Goal: Task Accomplishment & Management: Manage account settings

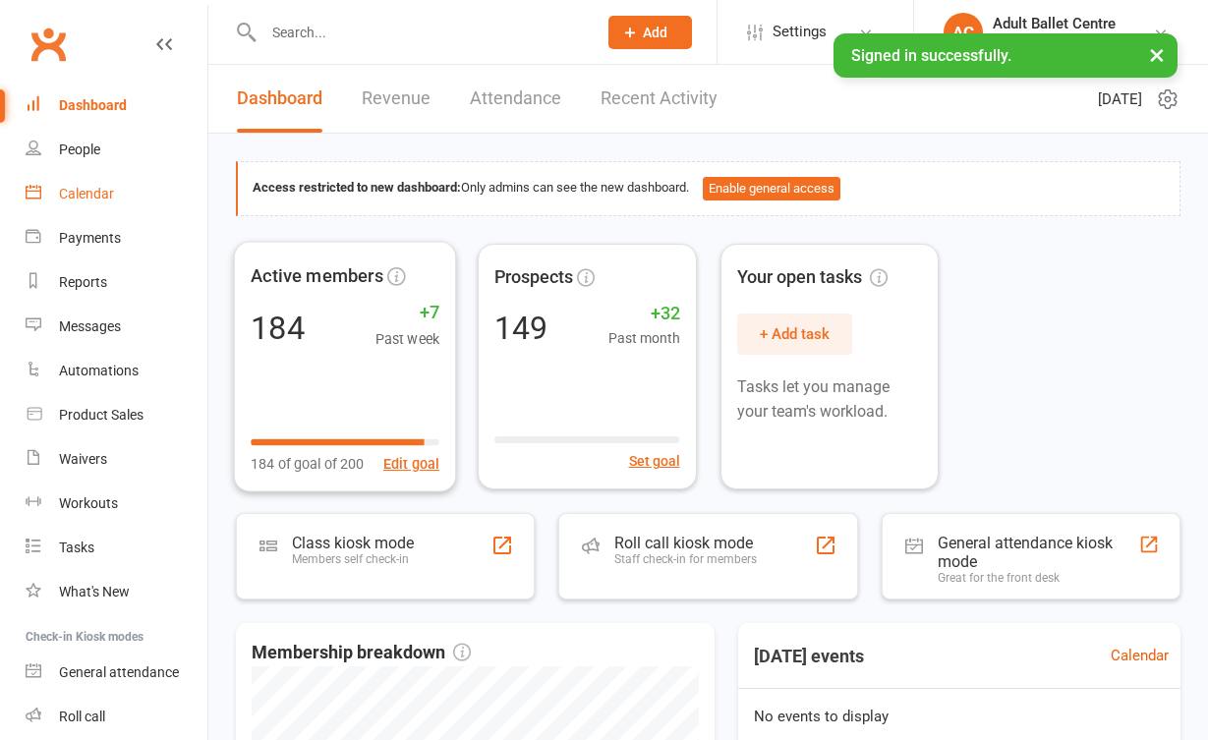
click at [150, 191] on link "Calendar" at bounding box center [117, 194] width 182 height 44
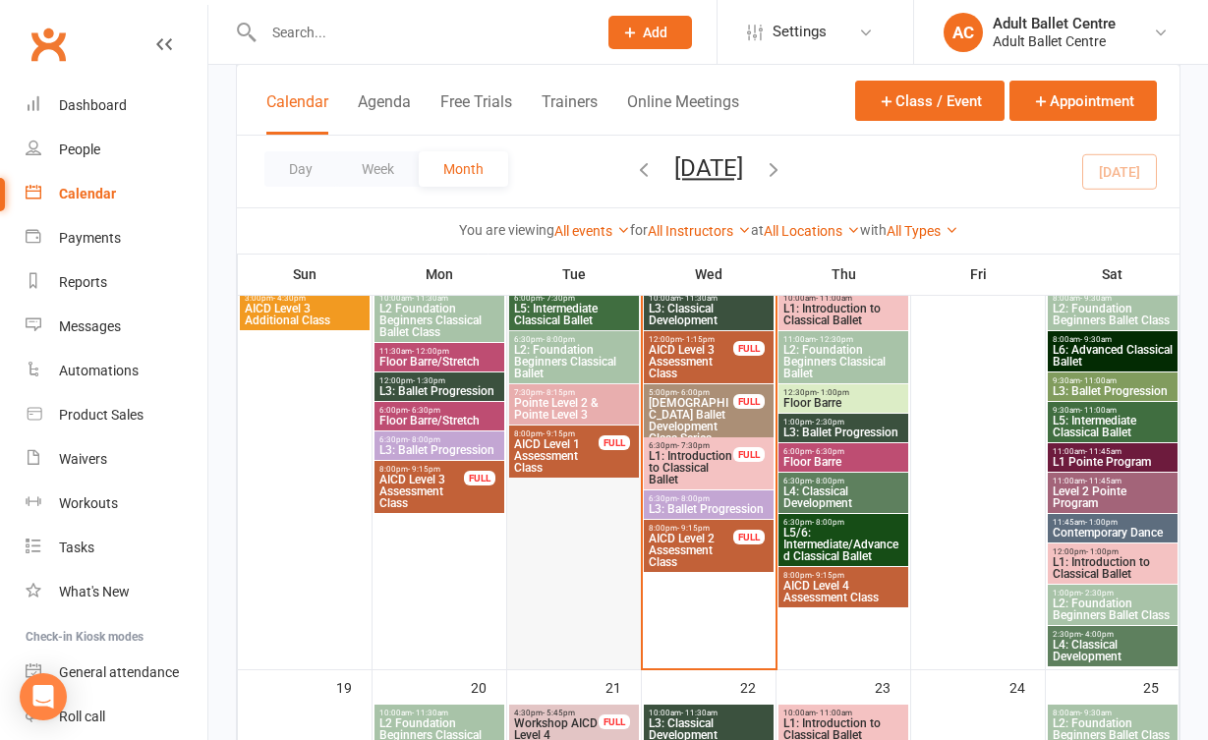
scroll to position [926, 0]
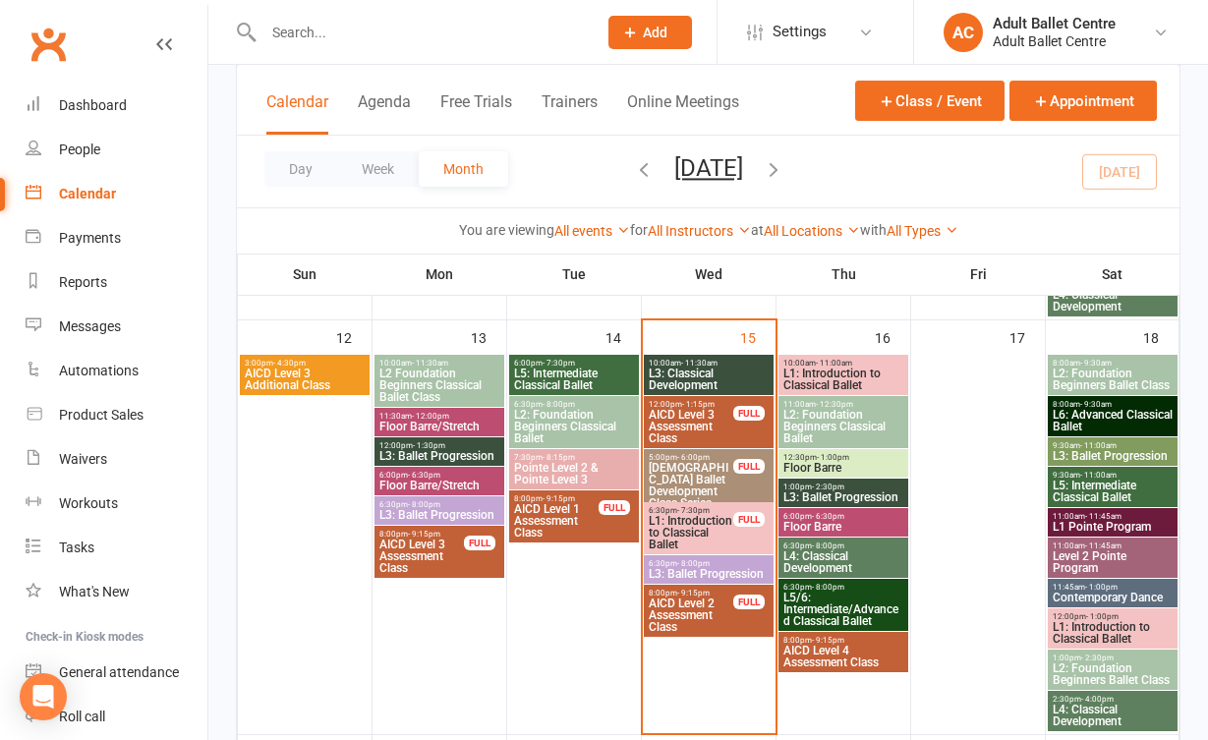
click at [696, 528] on span "L1: Introduction to Classical Ballet" at bounding box center [691, 532] width 87 height 35
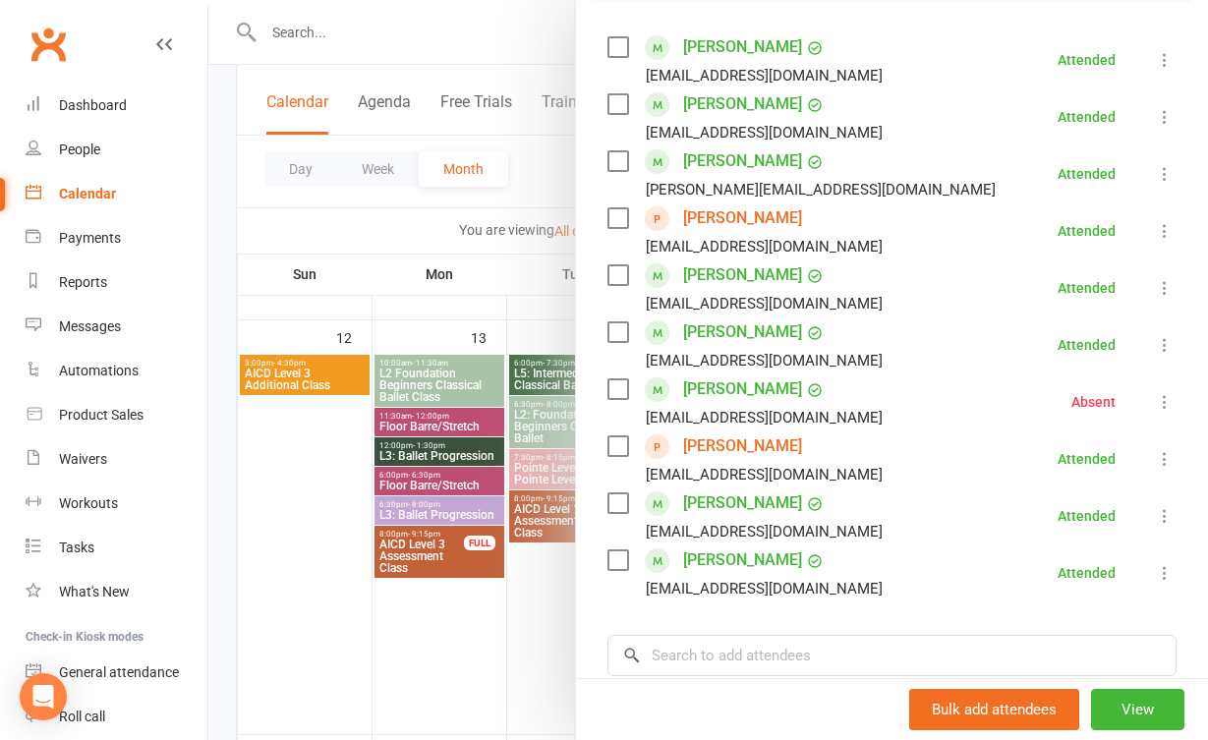
scroll to position [337, 0]
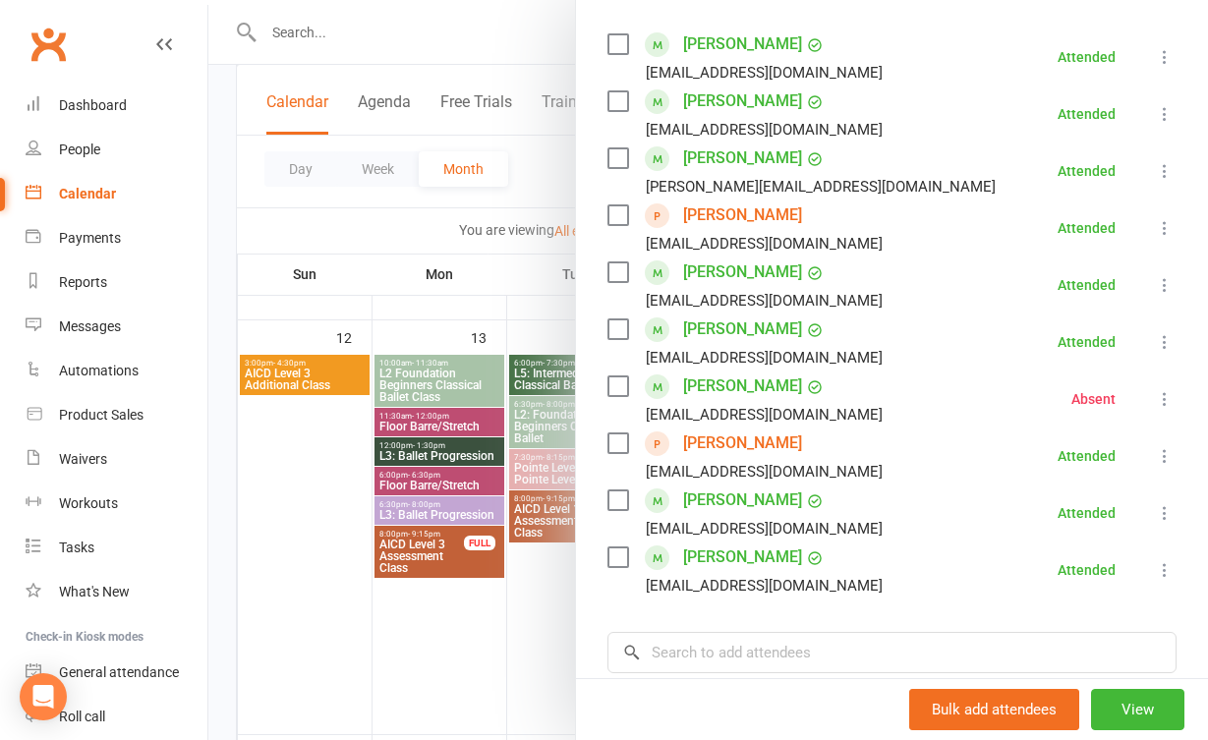
click at [556, 570] on div at bounding box center [708, 370] width 1000 height 740
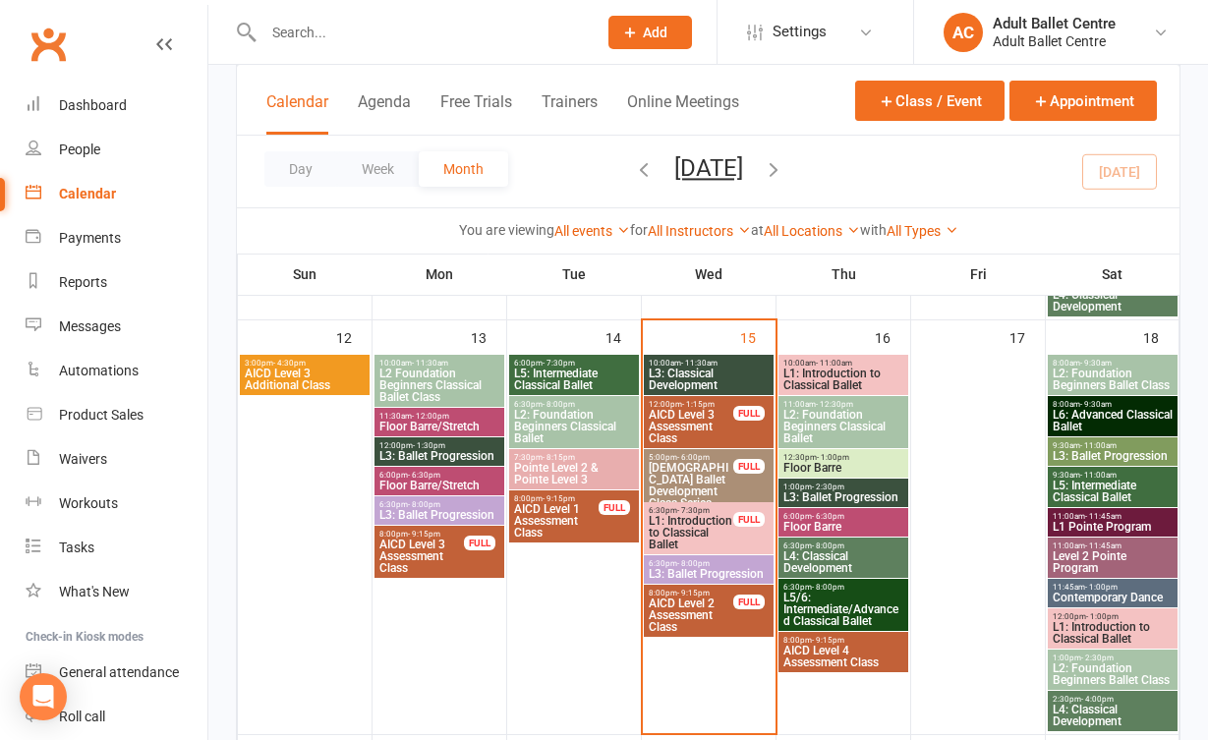
click at [693, 573] on span "L3: Ballet Progression" at bounding box center [709, 574] width 122 height 12
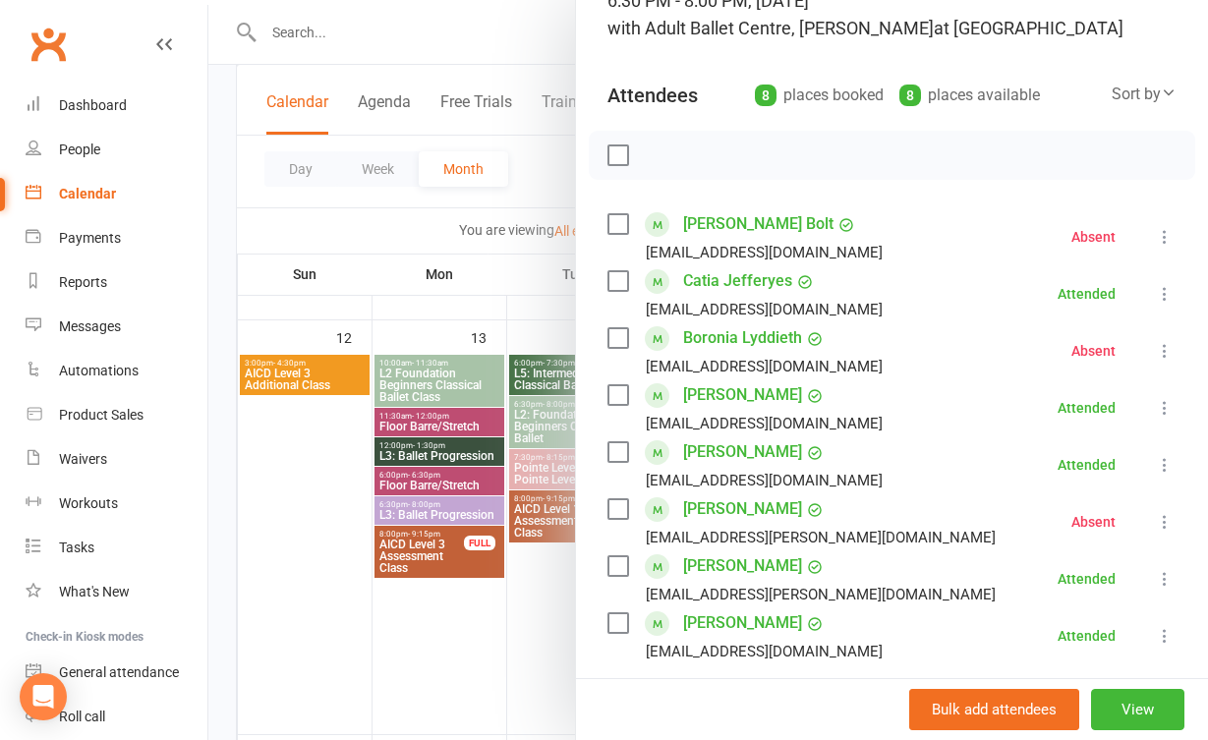
scroll to position [179, 0]
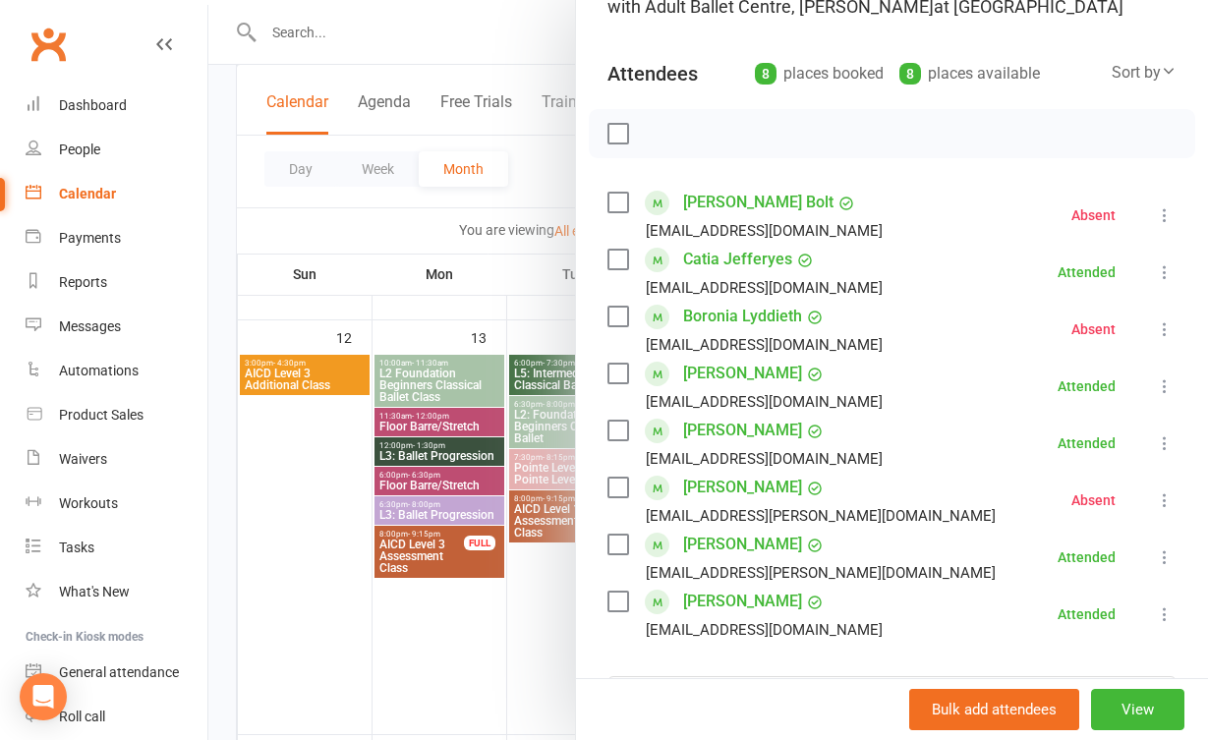
click at [1168, 507] on icon at bounding box center [1165, 501] width 20 height 20
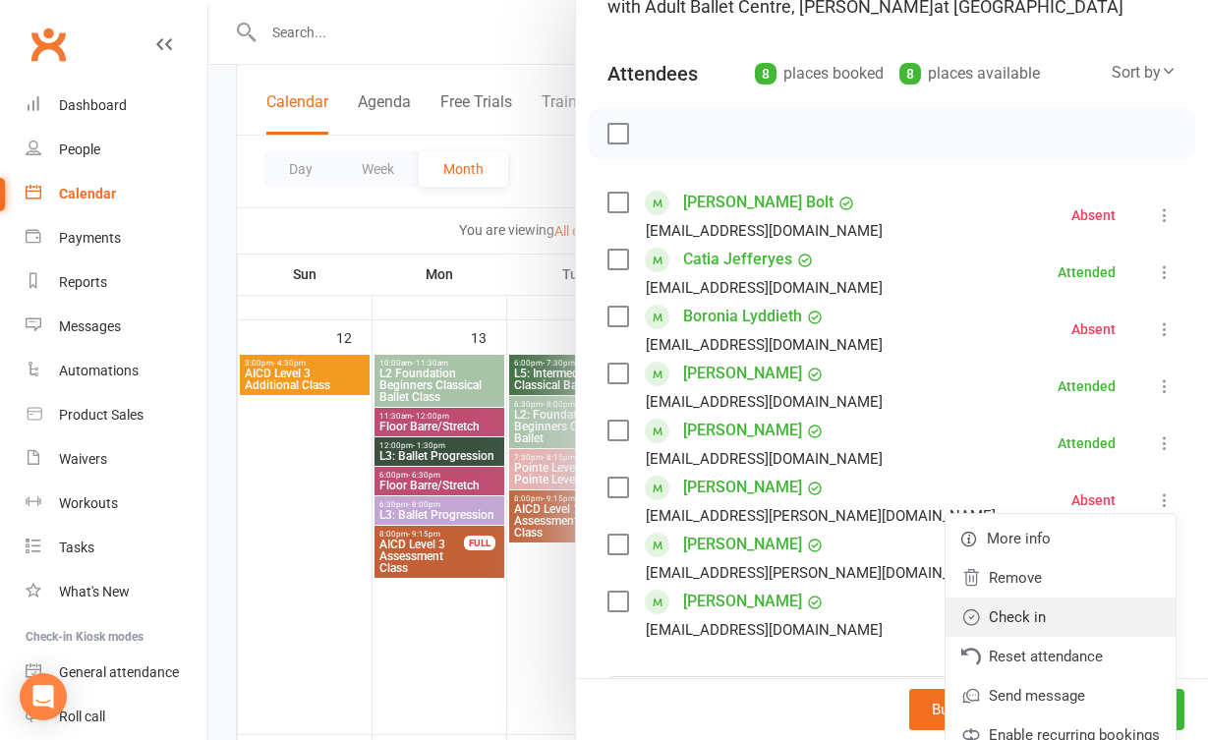
click at [1064, 609] on link "Check in" at bounding box center [1061, 617] width 230 height 39
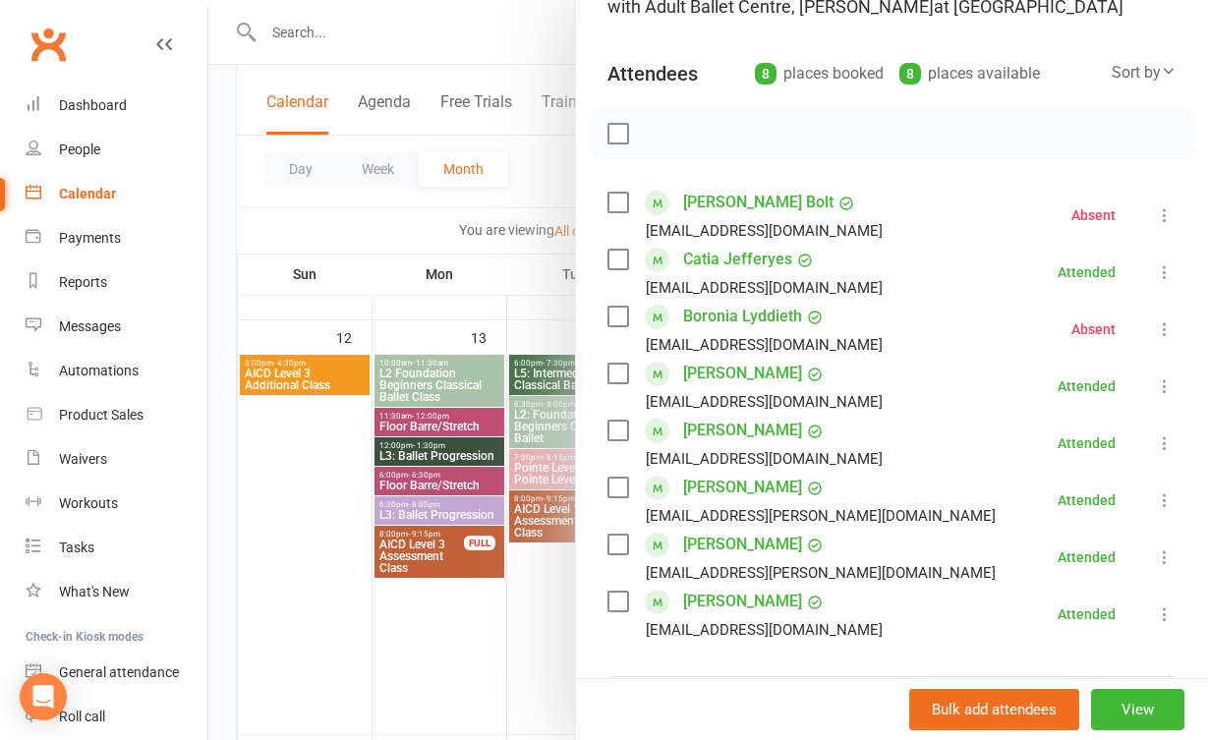
click at [1169, 212] on icon at bounding box center [1165, 215] width 20 height 20
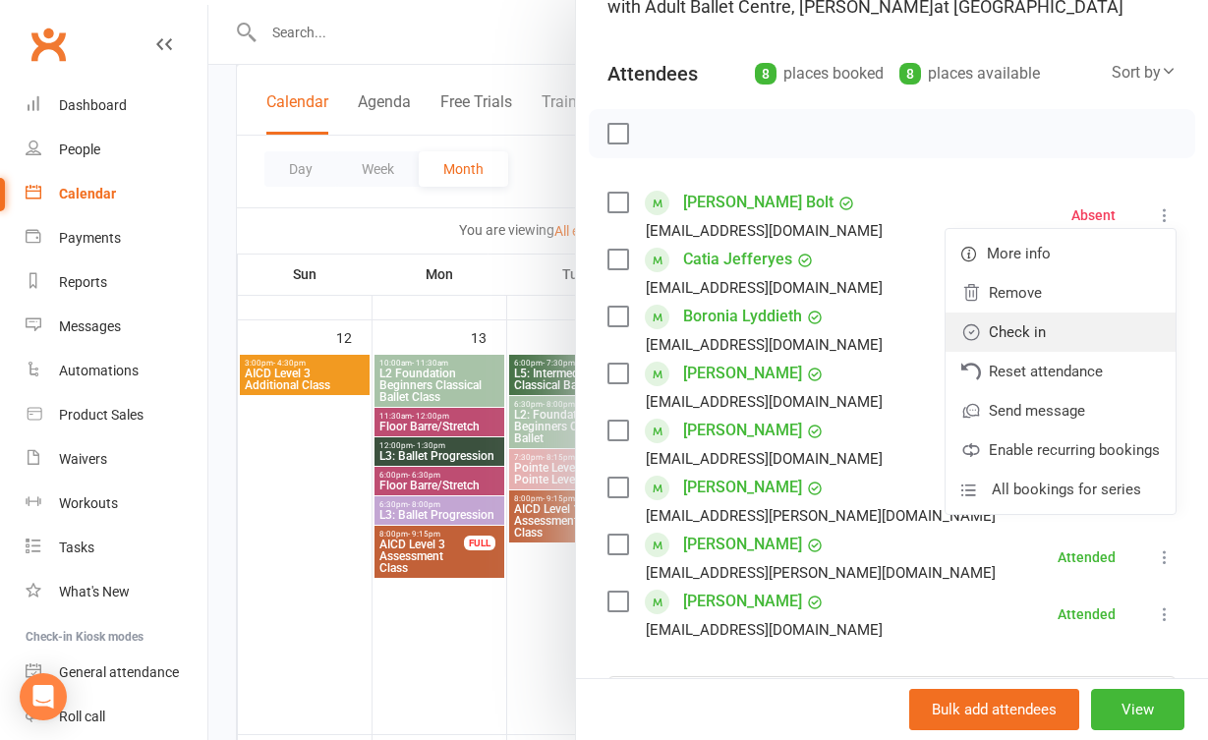
click at [1101, 349] on link "Check in" at bounding box center [1061, 332] width 230 height 39
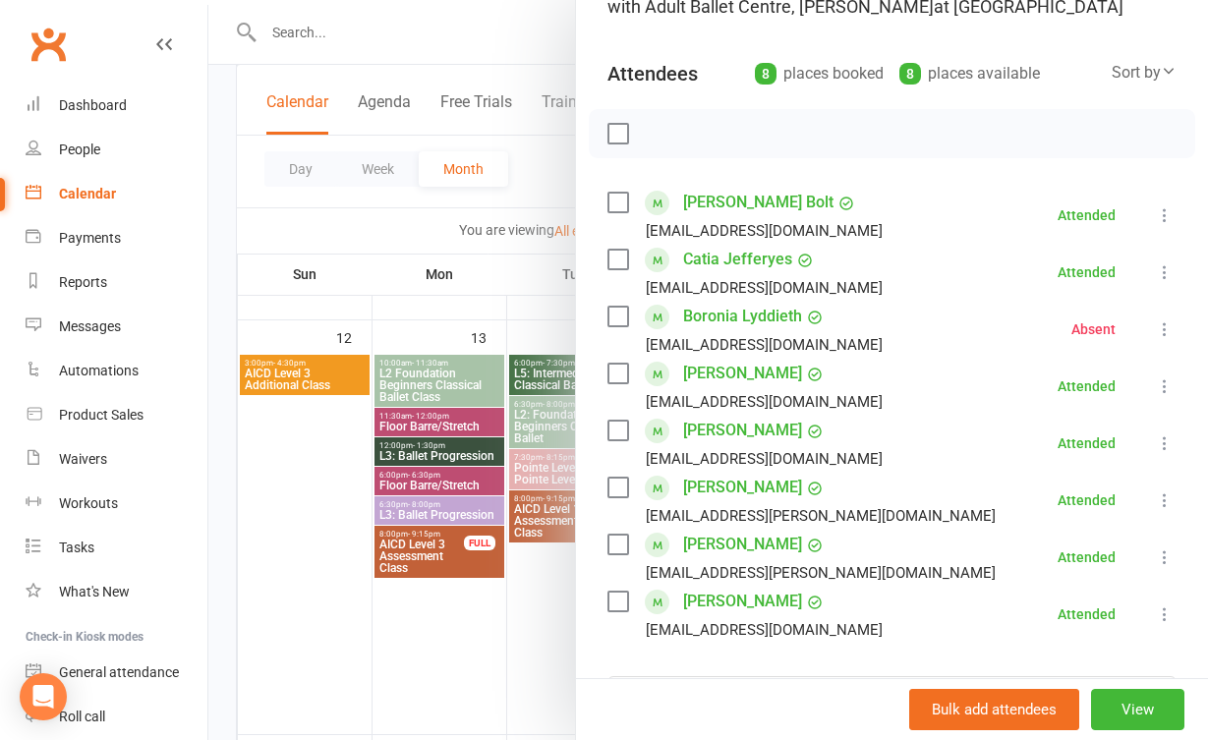
click at [523, 655] on div at bounding box center [708, 370] width 1000 height 740
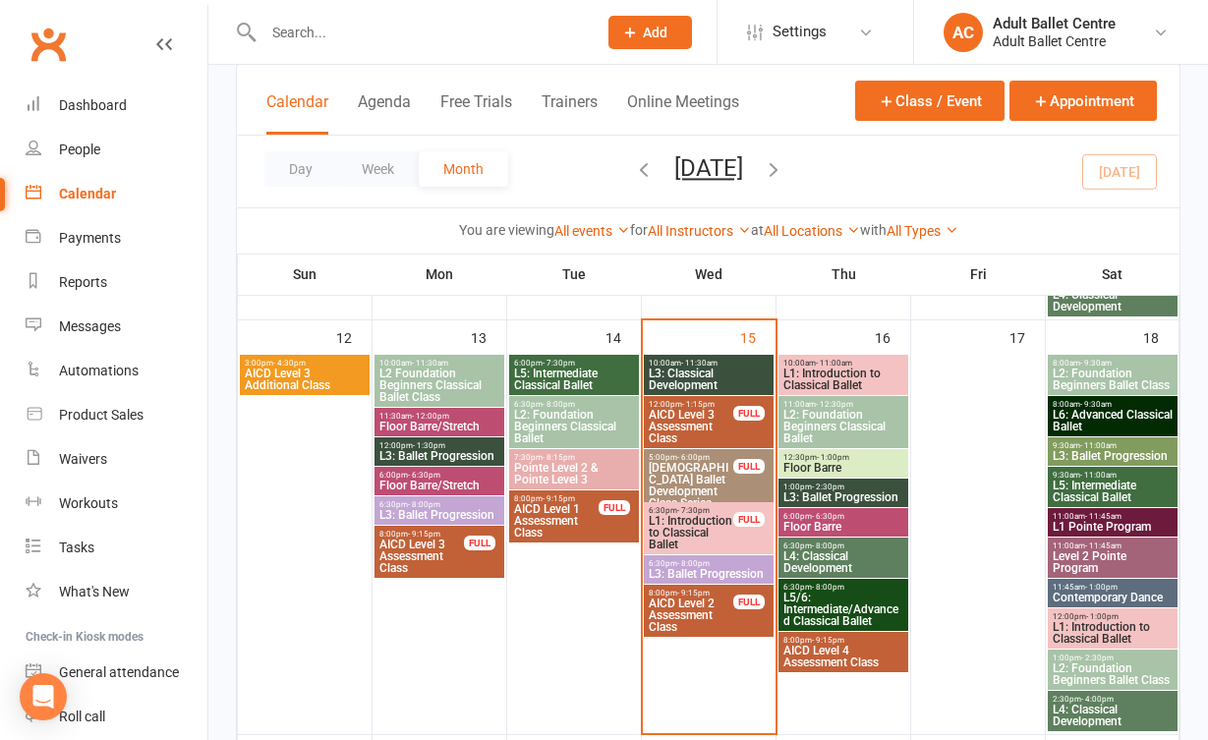
click at [710, 563] on span "6:30pm - 8:00pm" at bounding box center [709, 563] width 122 height 9
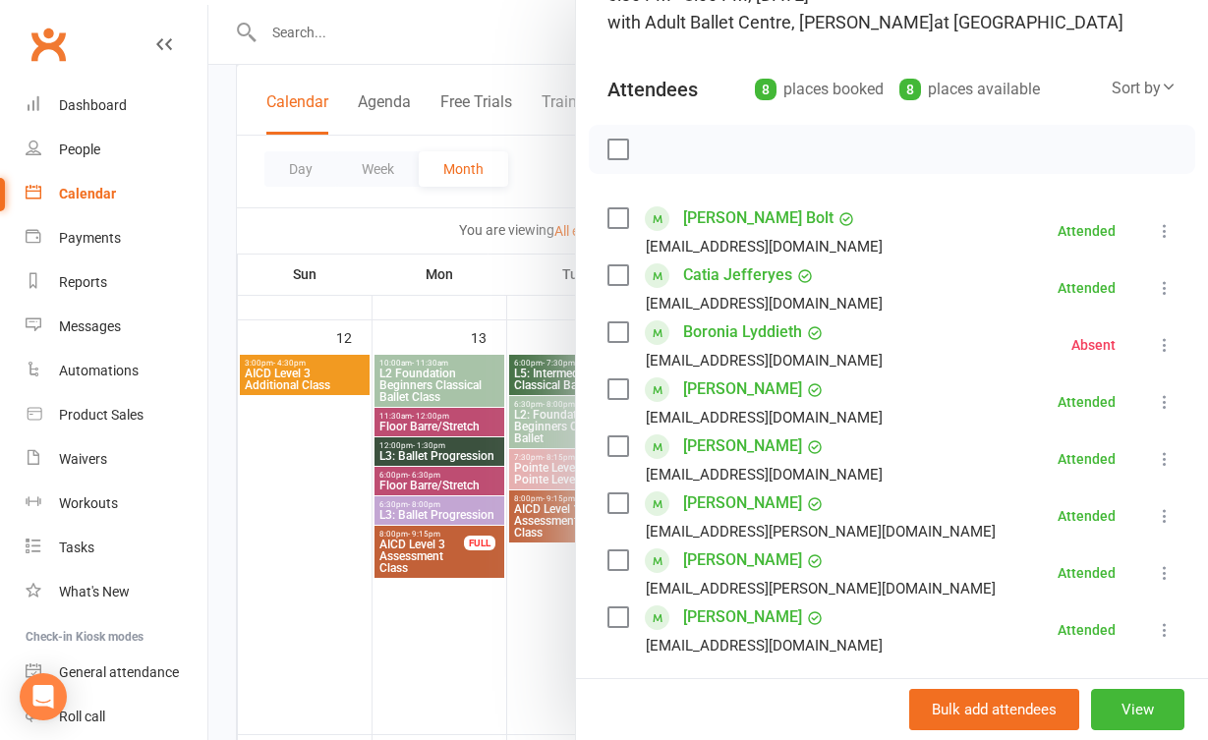
scroll to position [219, 0]
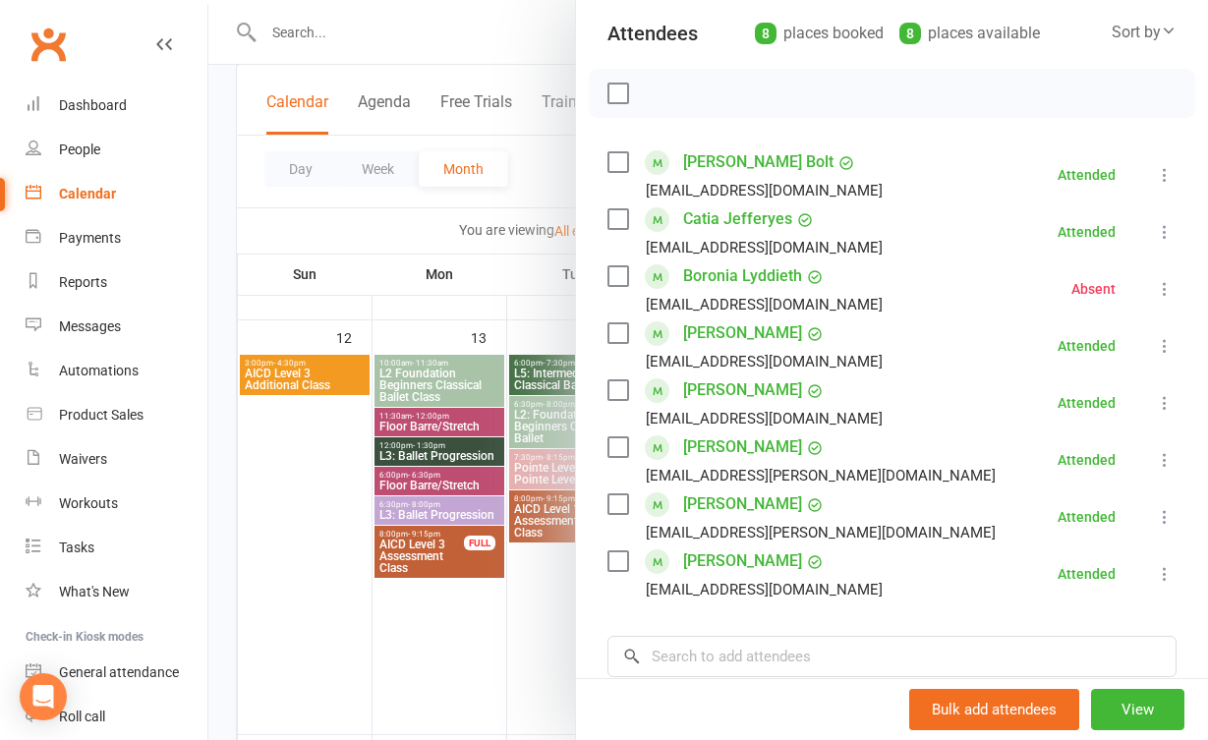
click at [551, 654] on div at bounding box center [708, 370] width 1000 height 740
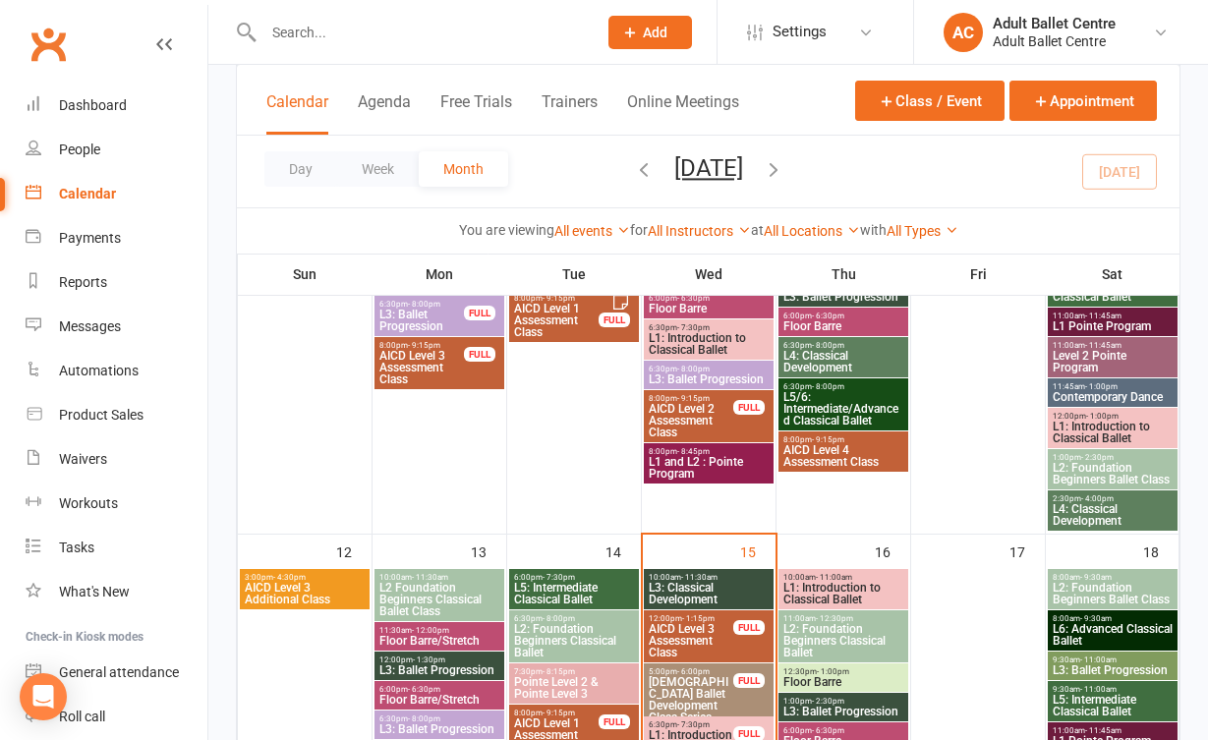
scroll to position [708, 0]
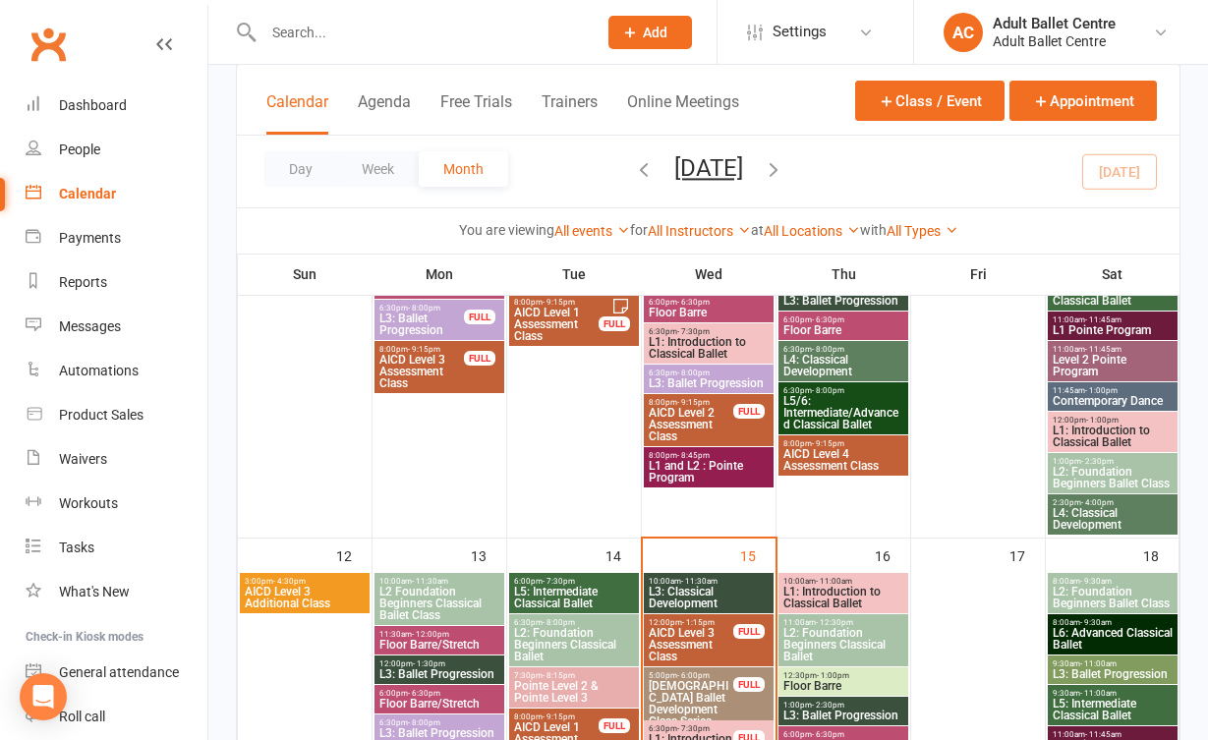
click at [682, 386] on span "L3: Ballet Progression" at bounding box center [709, 384] width 122 height 12
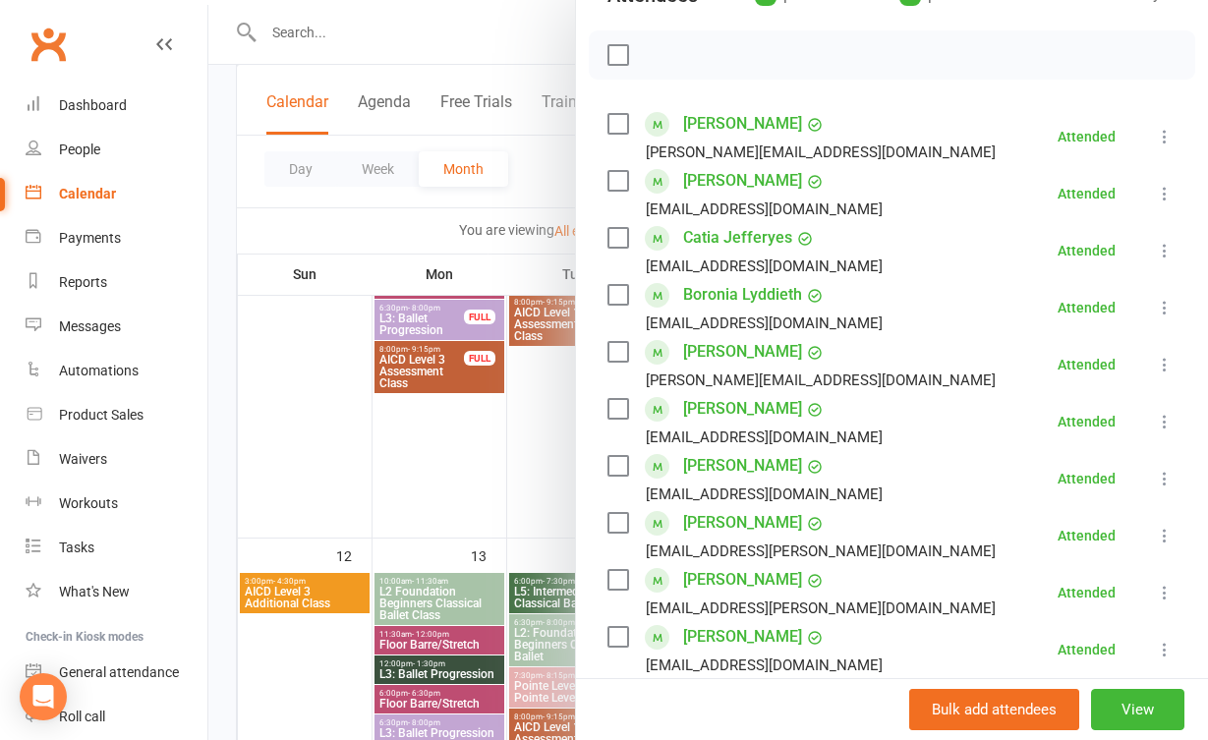
scroll to position [260, 0]
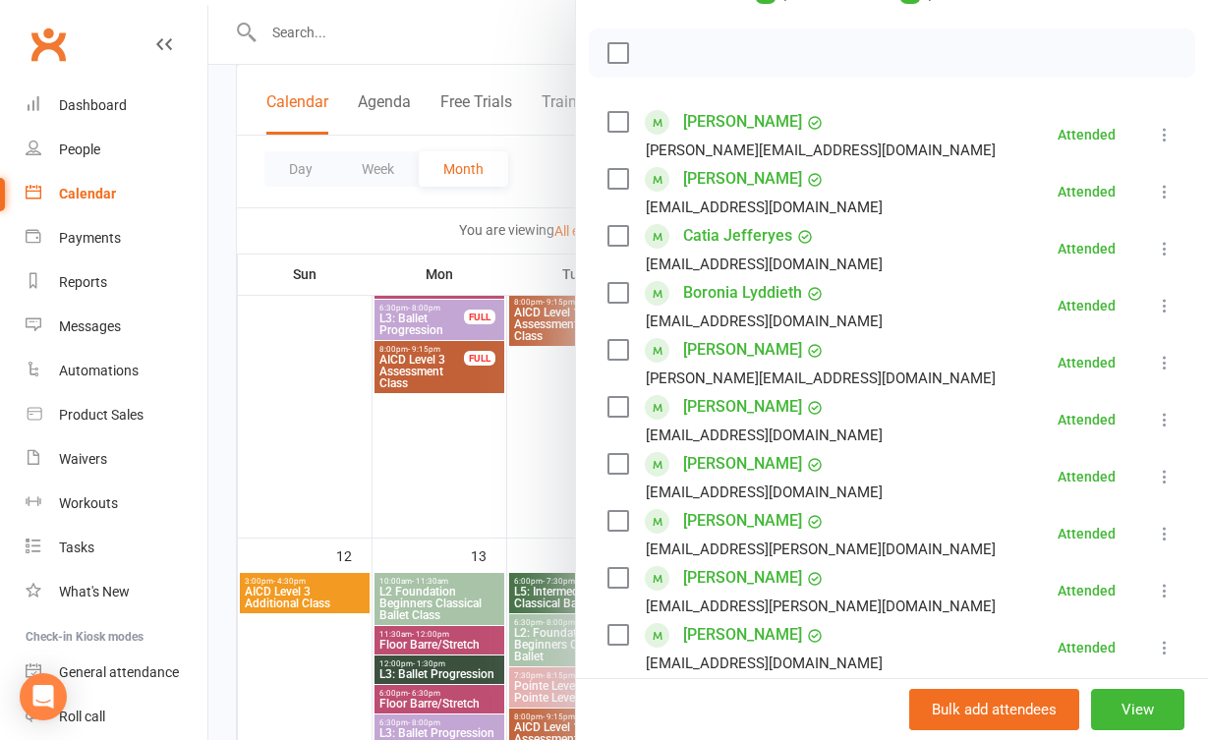
click at [523, 507] on div at bounding box center [708, 370] width 1000 height 740
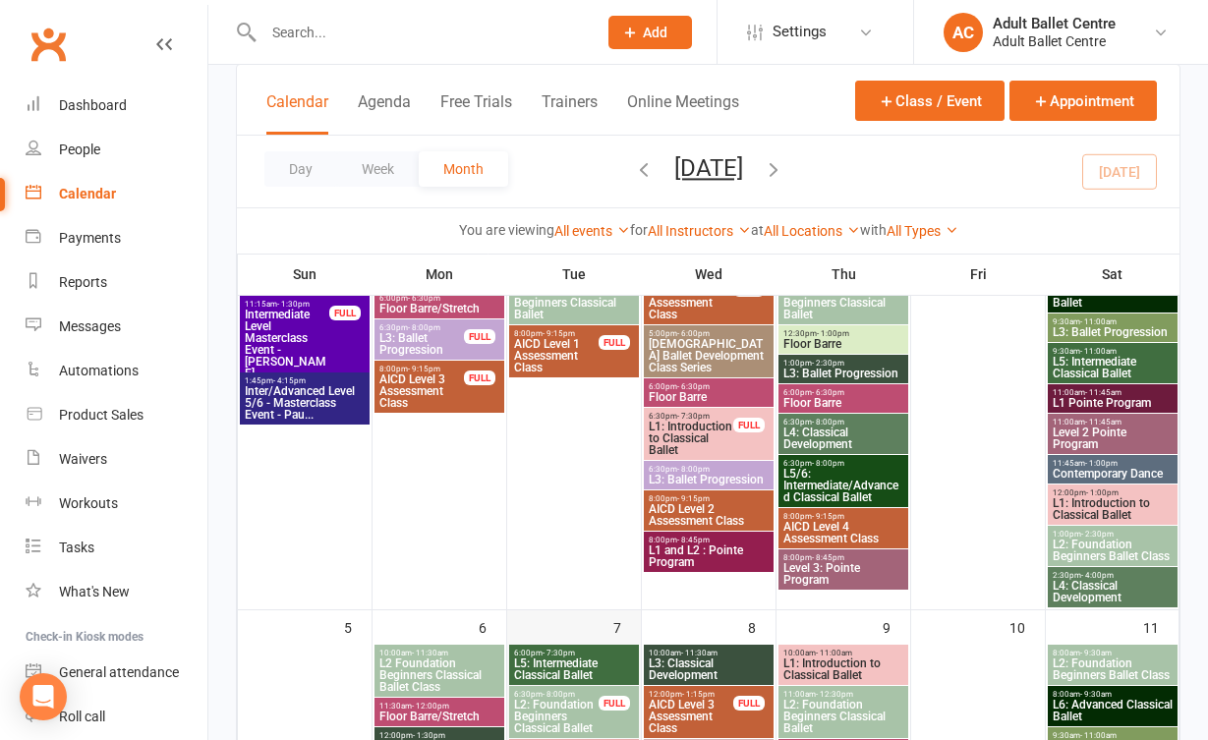
scroll to position [219, 0]
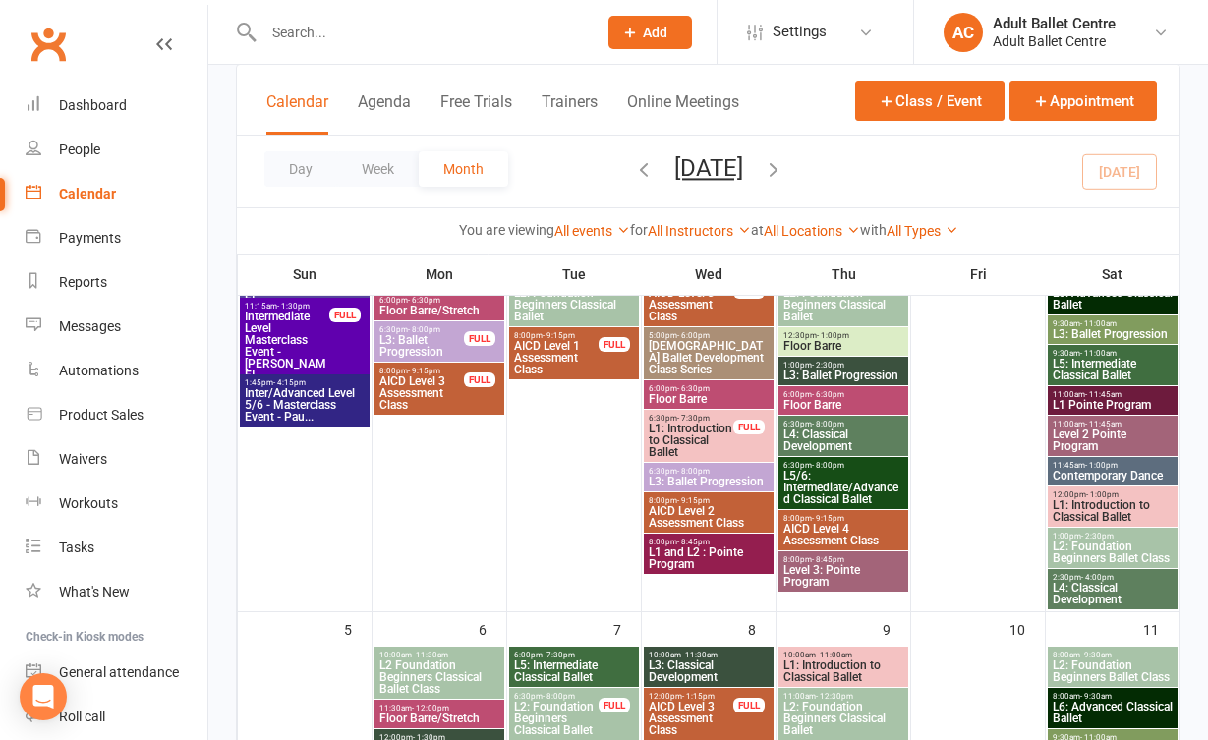
click at [694, 480] on span "L3: Ballet Progression" at bounding box center [709, 482] width 122 height 12
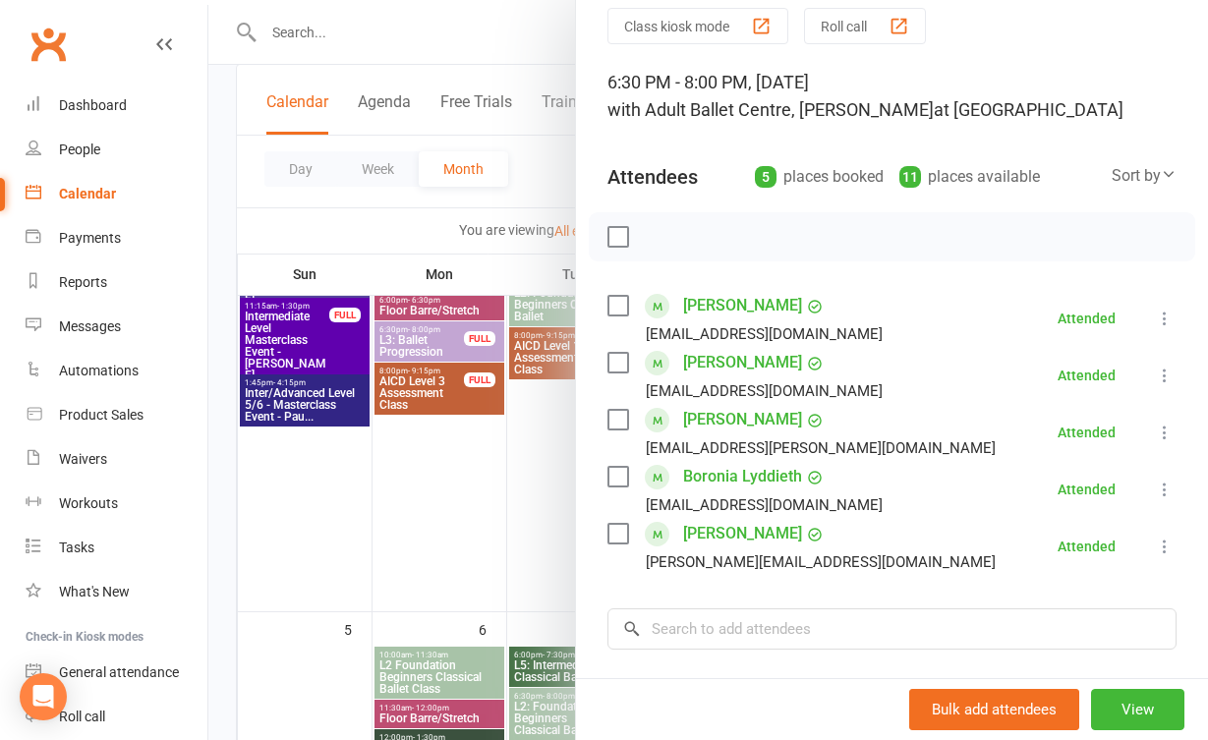
scroll to position [115, 0]
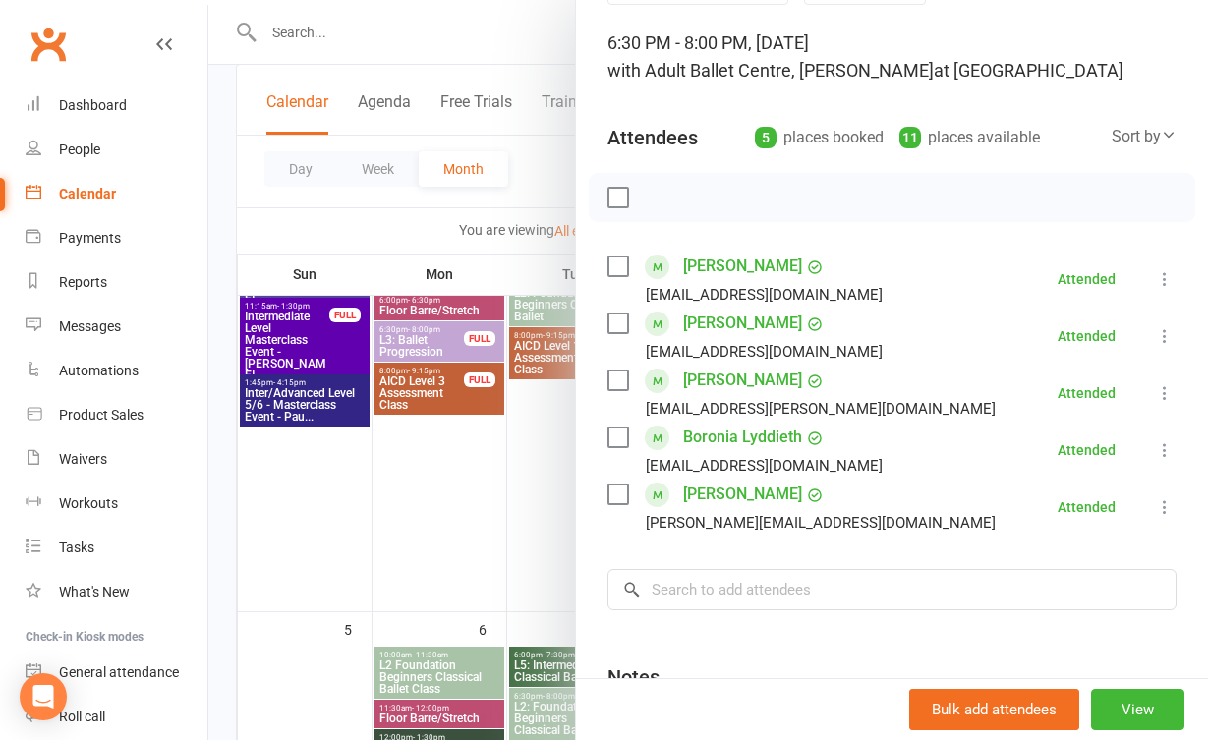
click at [565, 534] on div at bounding box center [708, 370] width 1000 height 740
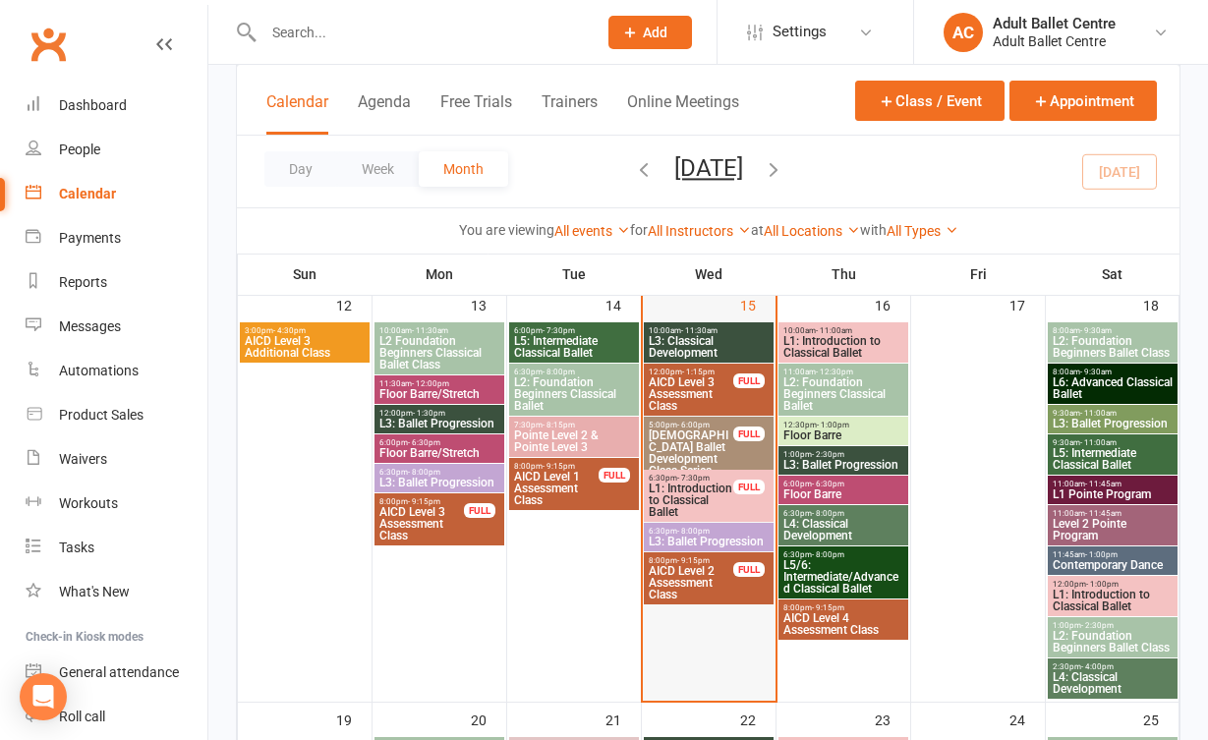
scroll to position [941, 0]
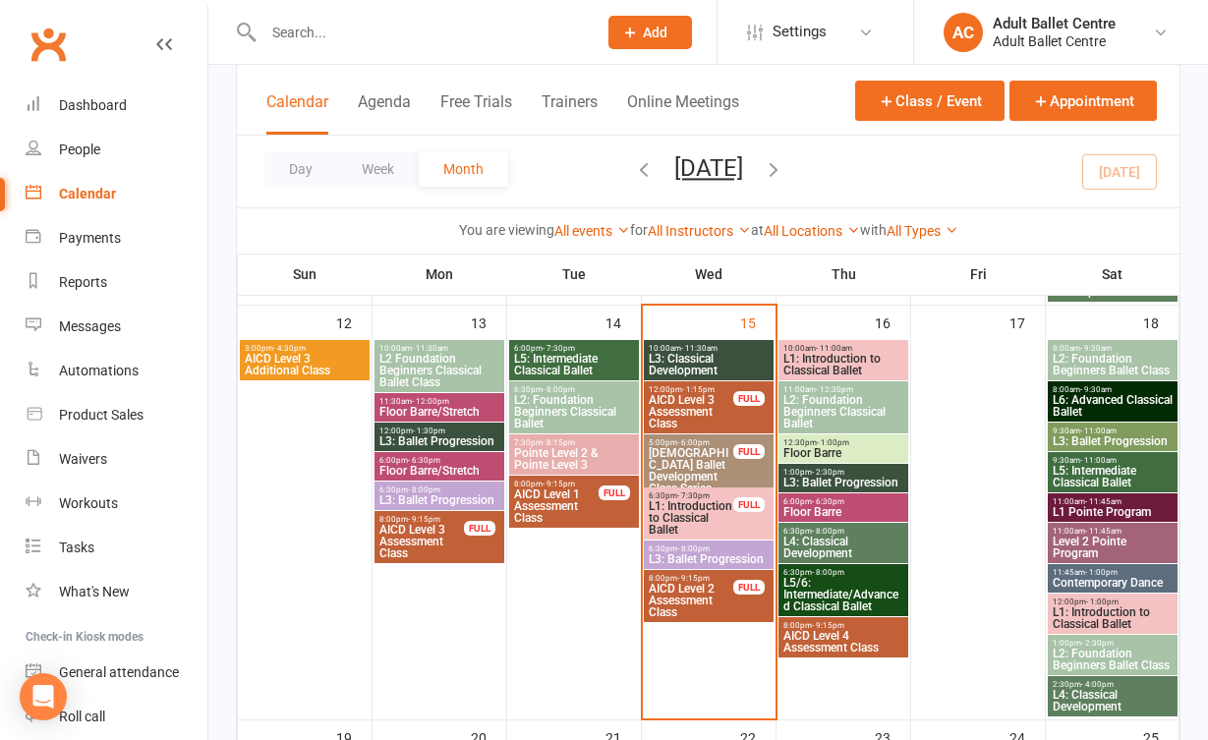
click at [822, 551] on span "L4: Classical Development" at bounding box center [844, 548] width 122 height 24
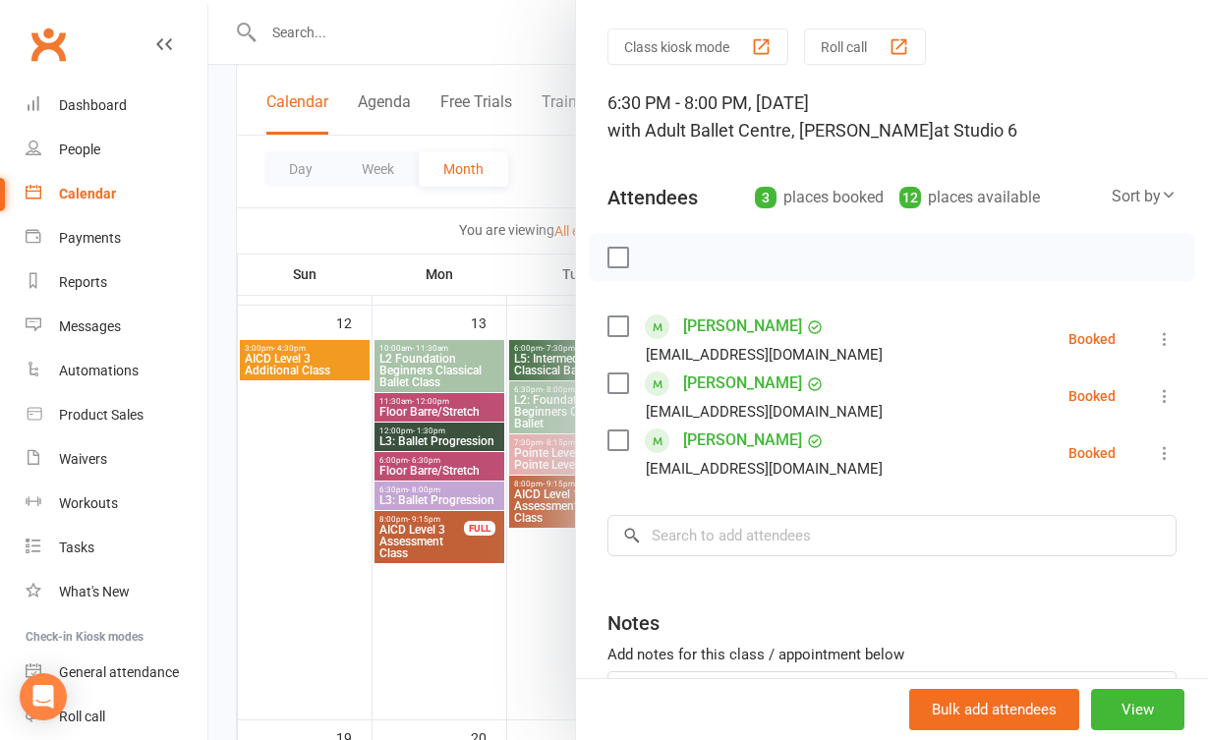
scroll to position [56, 0]
click at [534, 600] on div at bounding box center [708, 370] width 1000 height 740
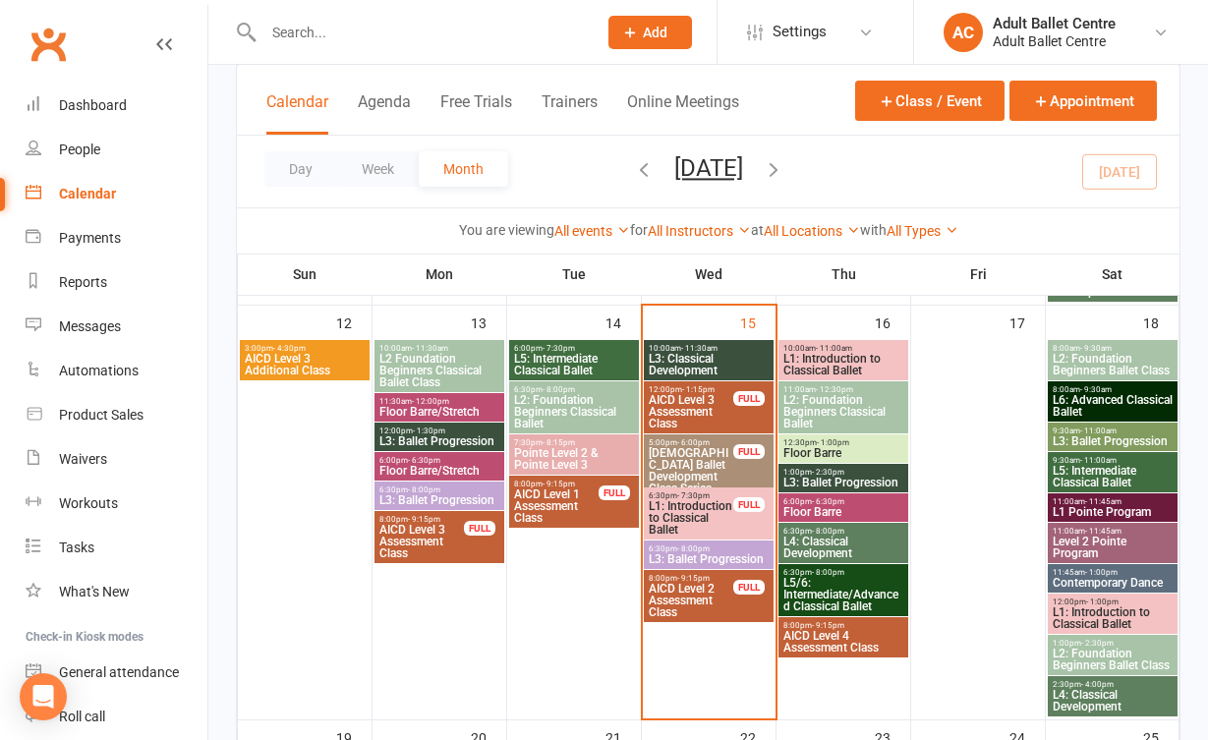
click at [837, 600] on span "L5/6: Intermediate/Advanced Classical Ballet" at bounding box center [844, 594] width 122 height 35
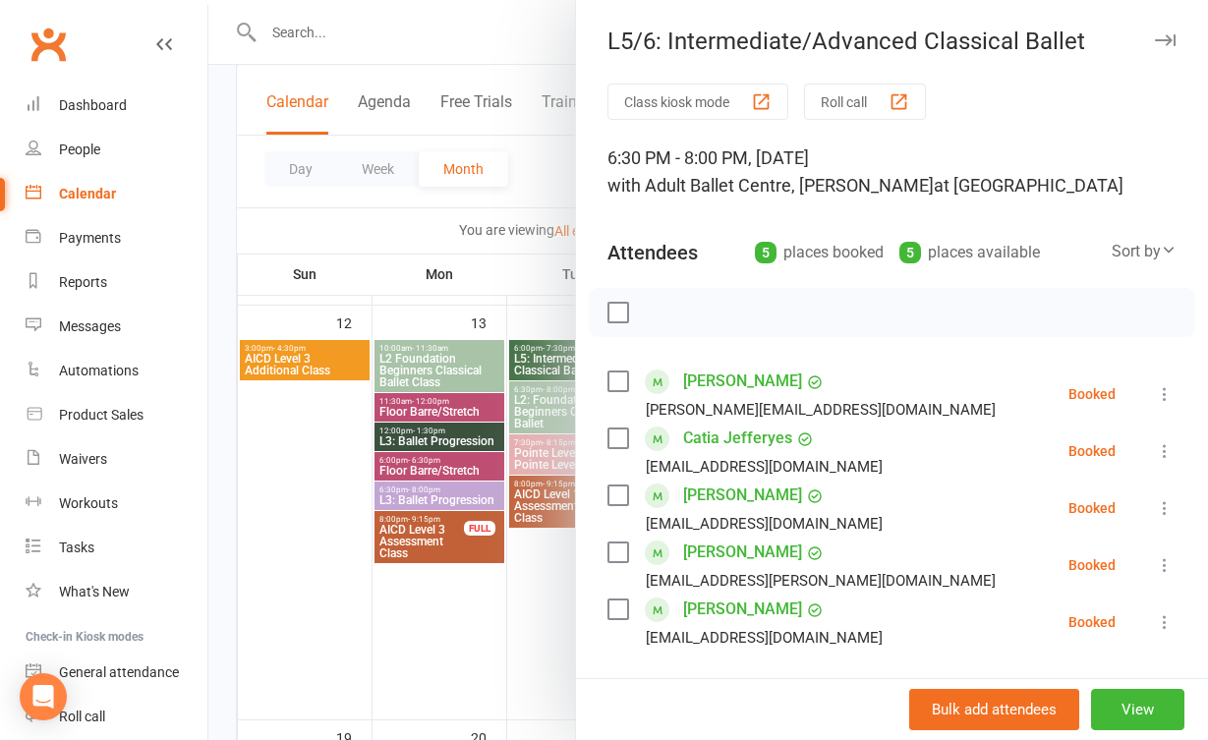
scroll to position [26, 0]
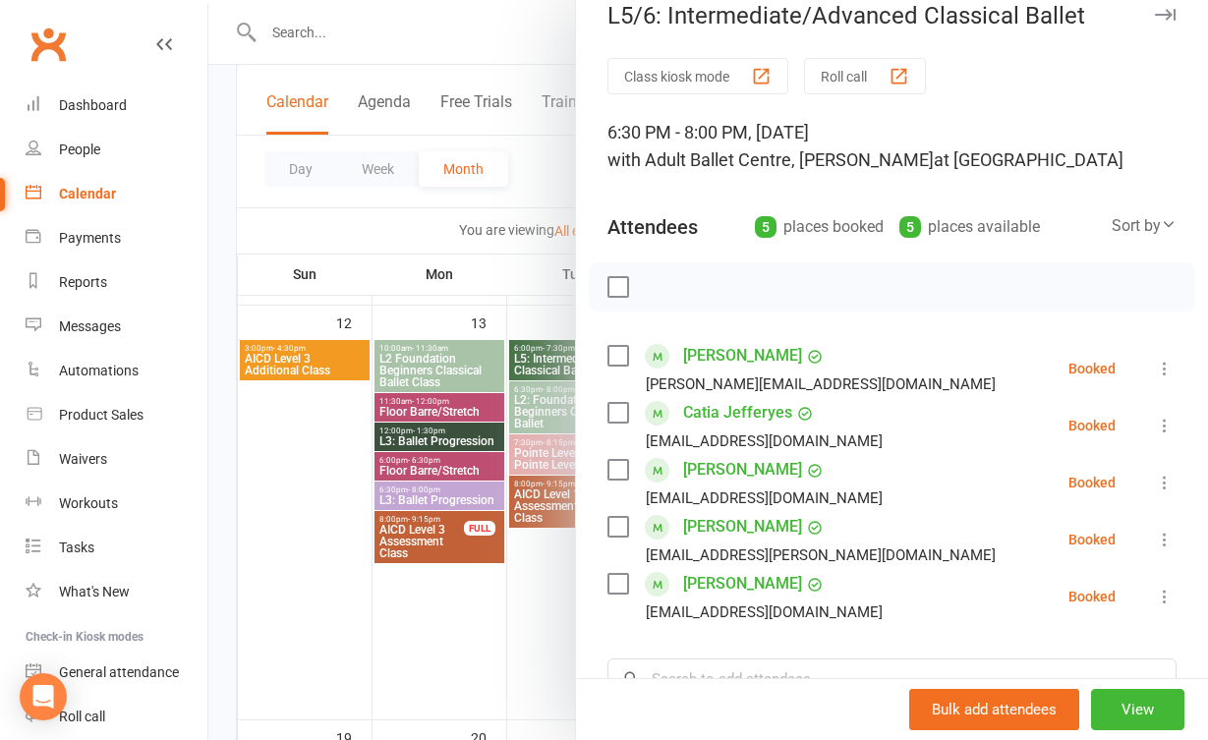
click at [532, 602] on div at bounding box center [708, 370] width 1000 height 740
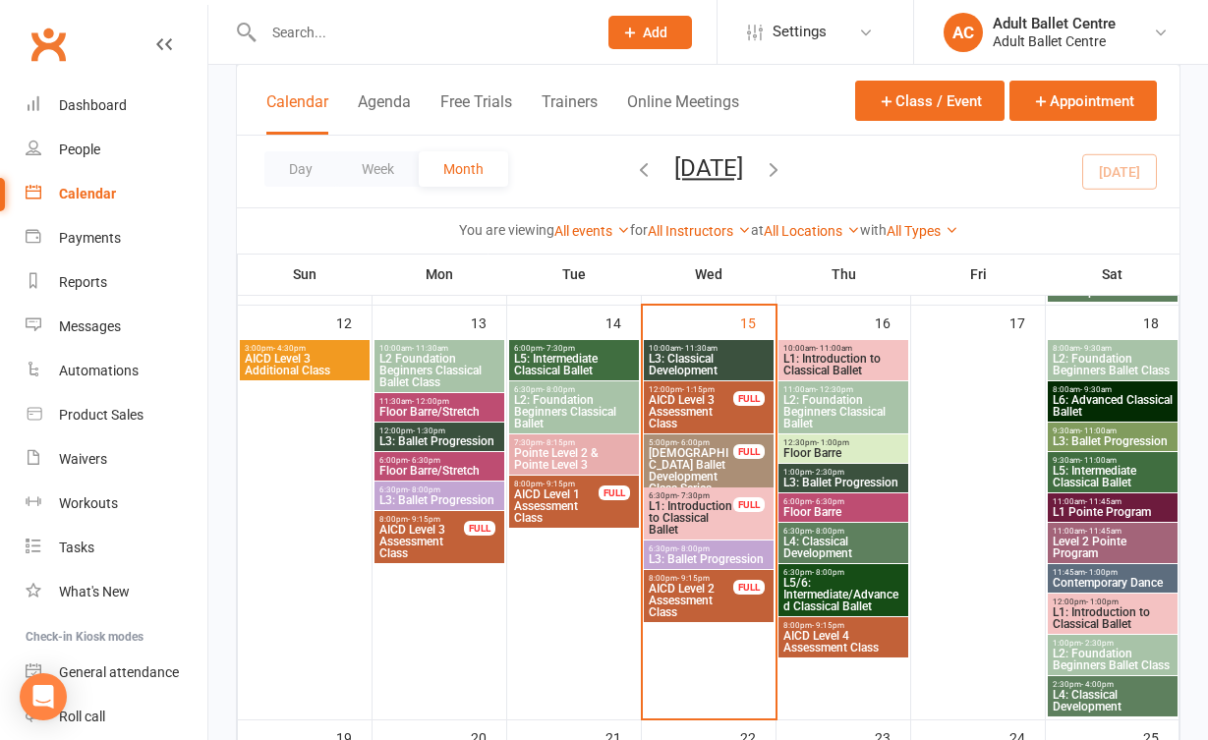
click at [713, 555] on span "L3: Ballet Progression" at bounding box center [709, 560] width 122 height 12
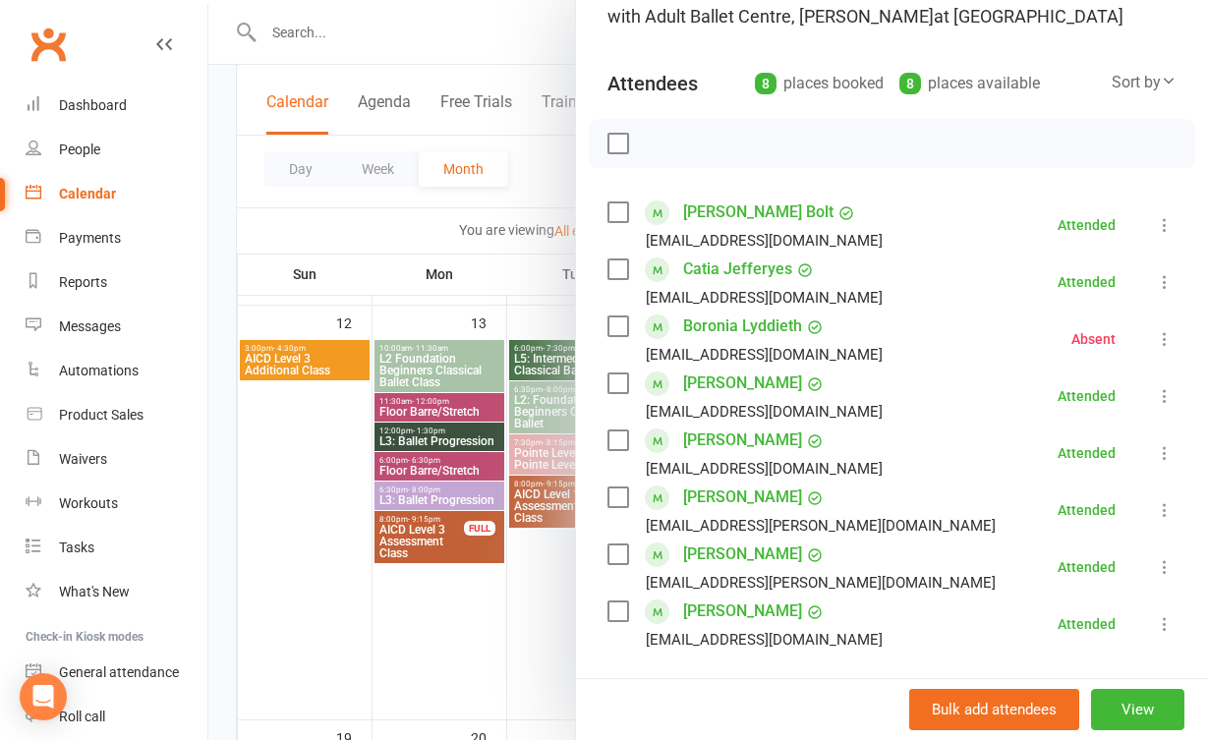
scroll to position [160, 0]
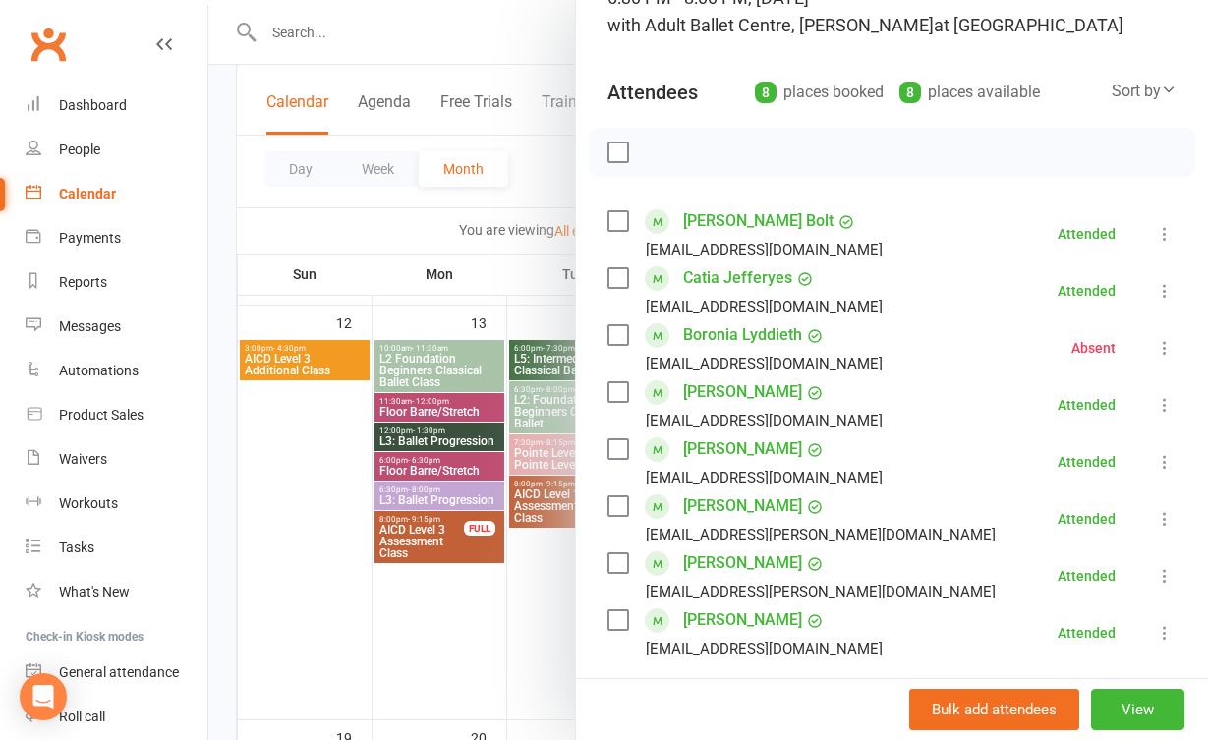
click at [546, 616] on div at bounding box center [708, 370] width 1000 height 740
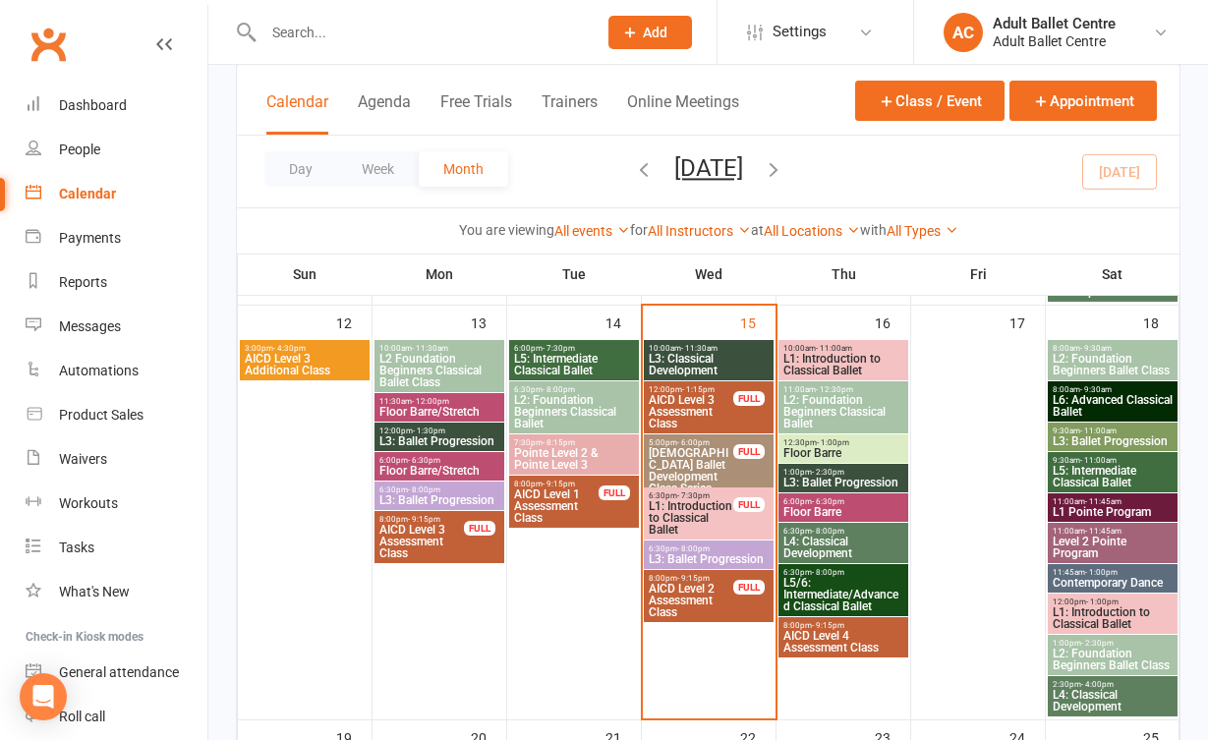
click at [820, 356] on span "L1: Introduction to Classical Ballet" at bounding box center [844, 365] width 122 height 24
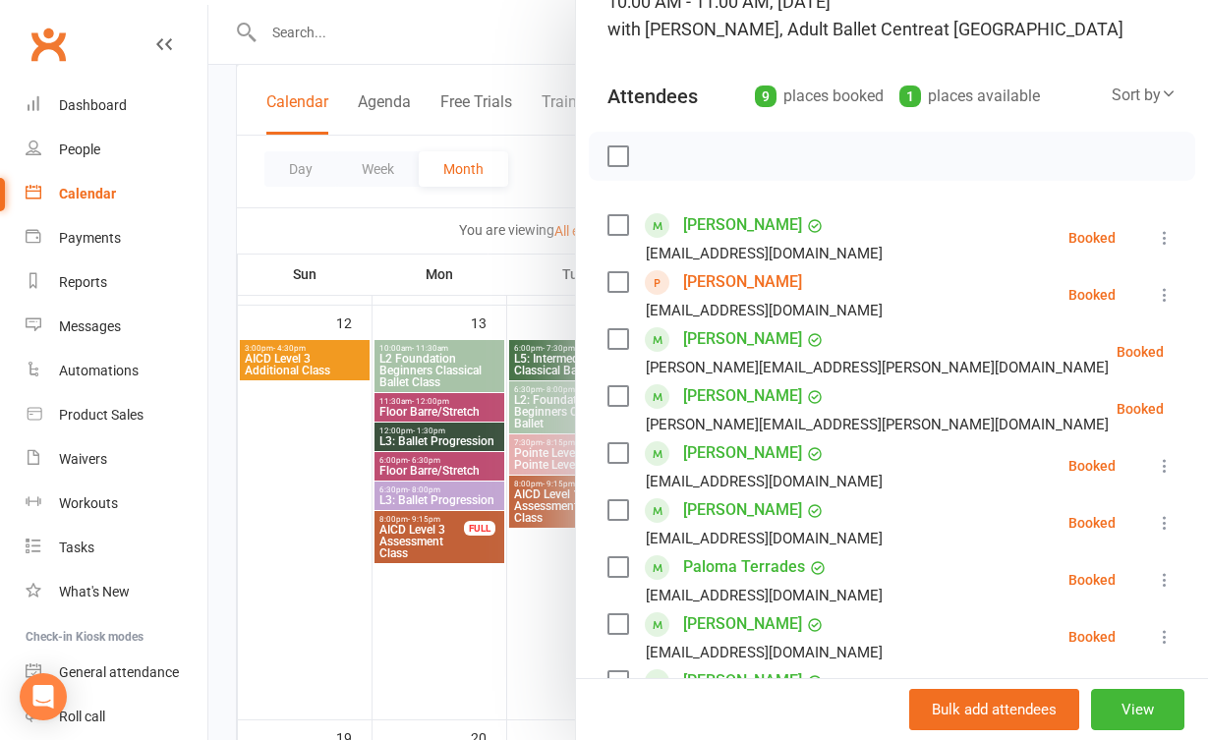
scroll to position [126, 0]
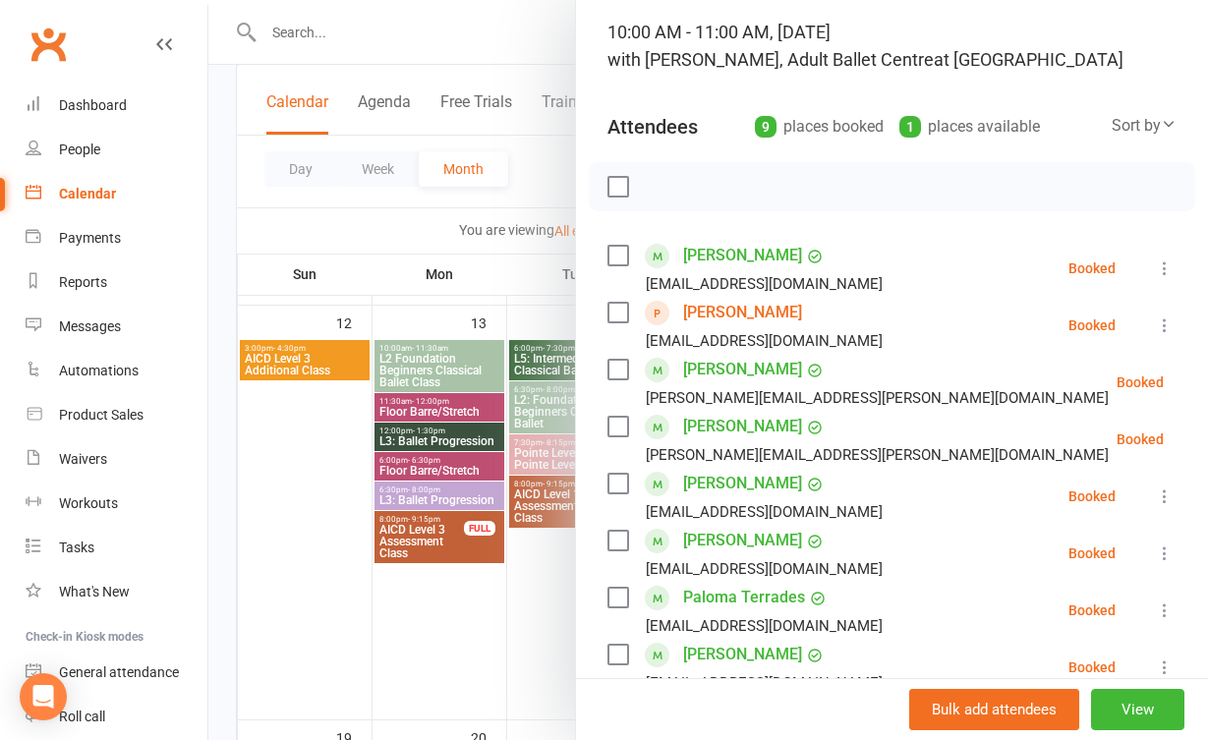
click at [541, 610] on div at bounding box center [708, 370] width 1000 height 740
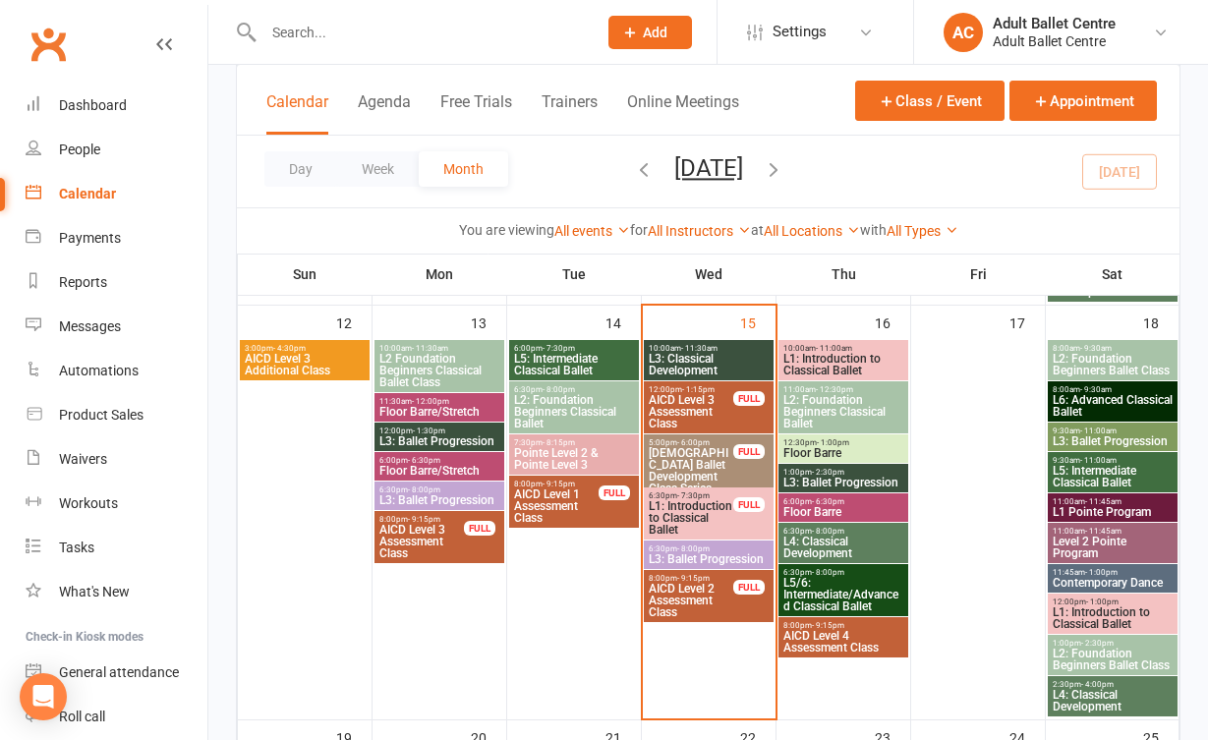
click at [816, 398] on span "L2: Foundation Beginners Classical Ballet" at bounding box center [844, 411] width 122 height 35
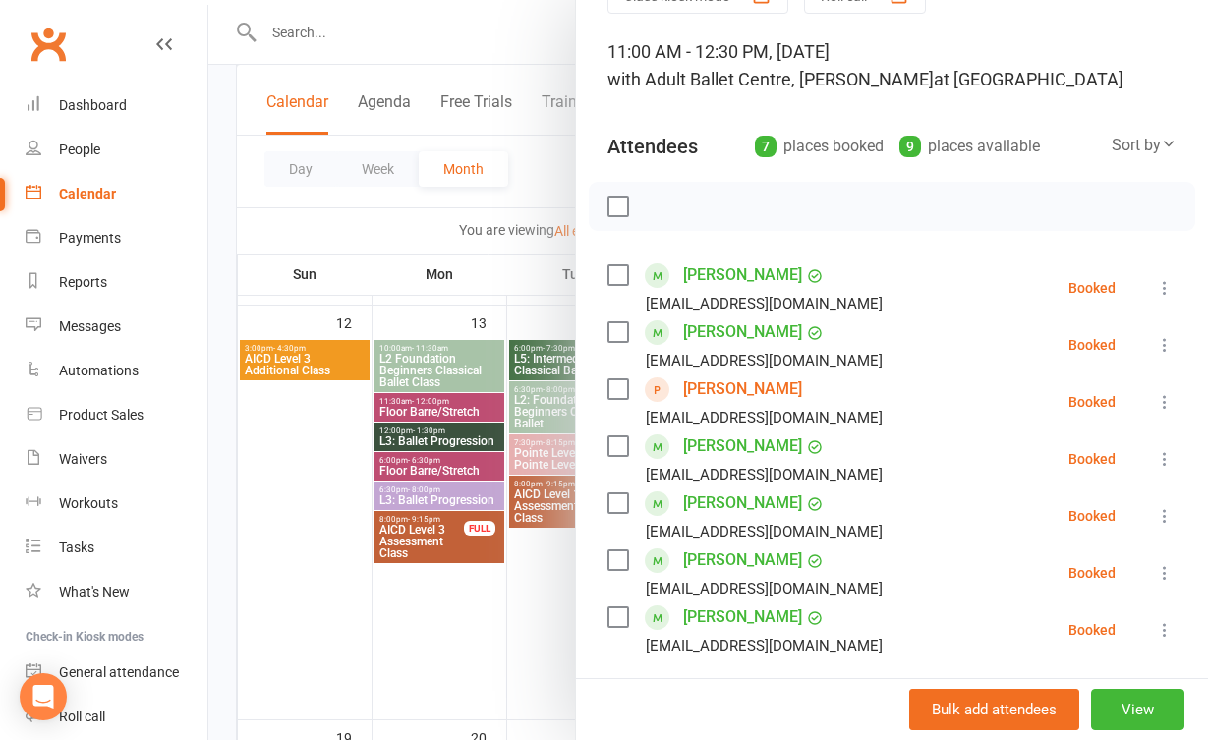
scroll to position [104, 0]
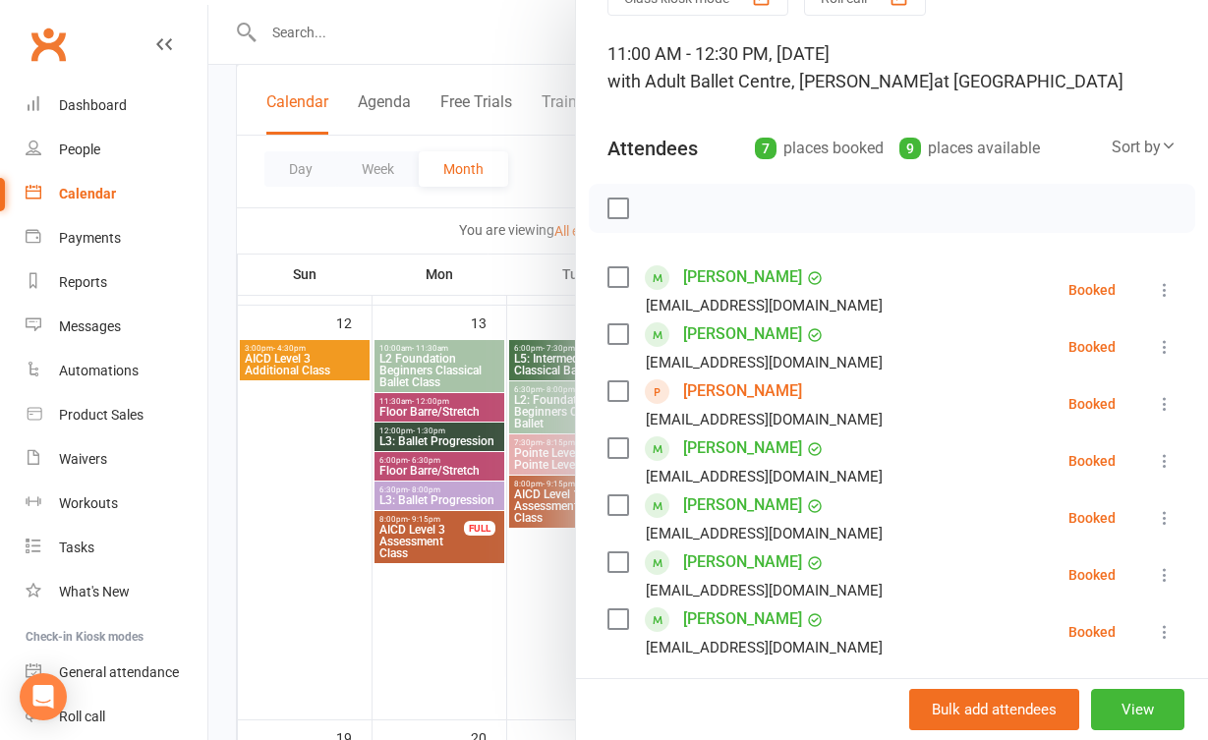
click at [522, 602] on div at bounding box center [708, 370] width 1000 height 740
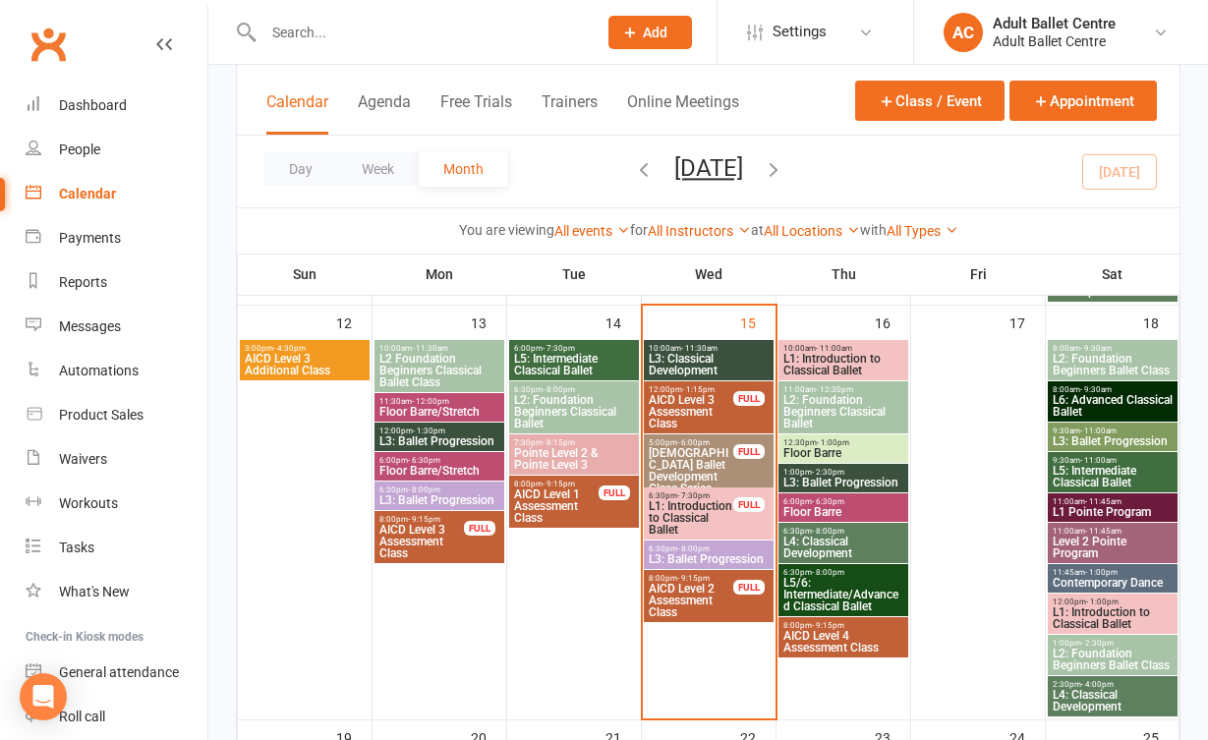
click at [840, 479] on span "L3: Ballet Progression" at bounding box center [844, 483] width 122 height 12
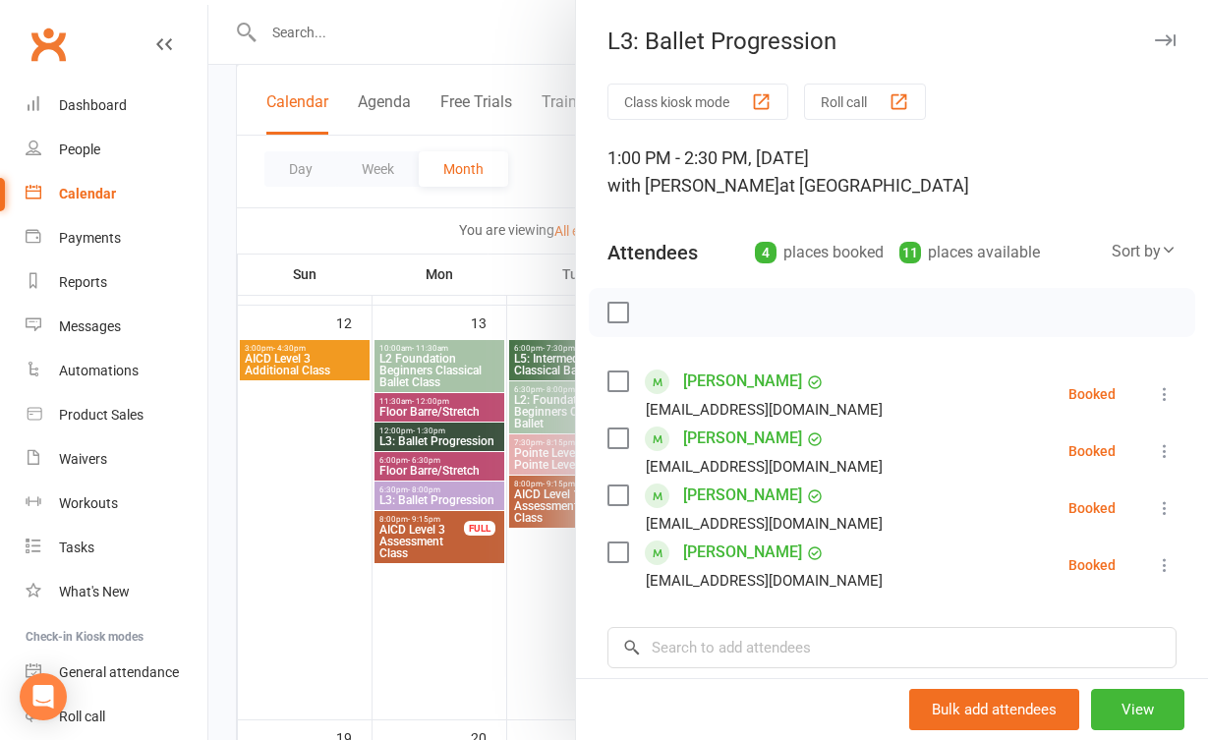
click at [537, 624] on div at bounding box center [708, 370] width 1000 height 740
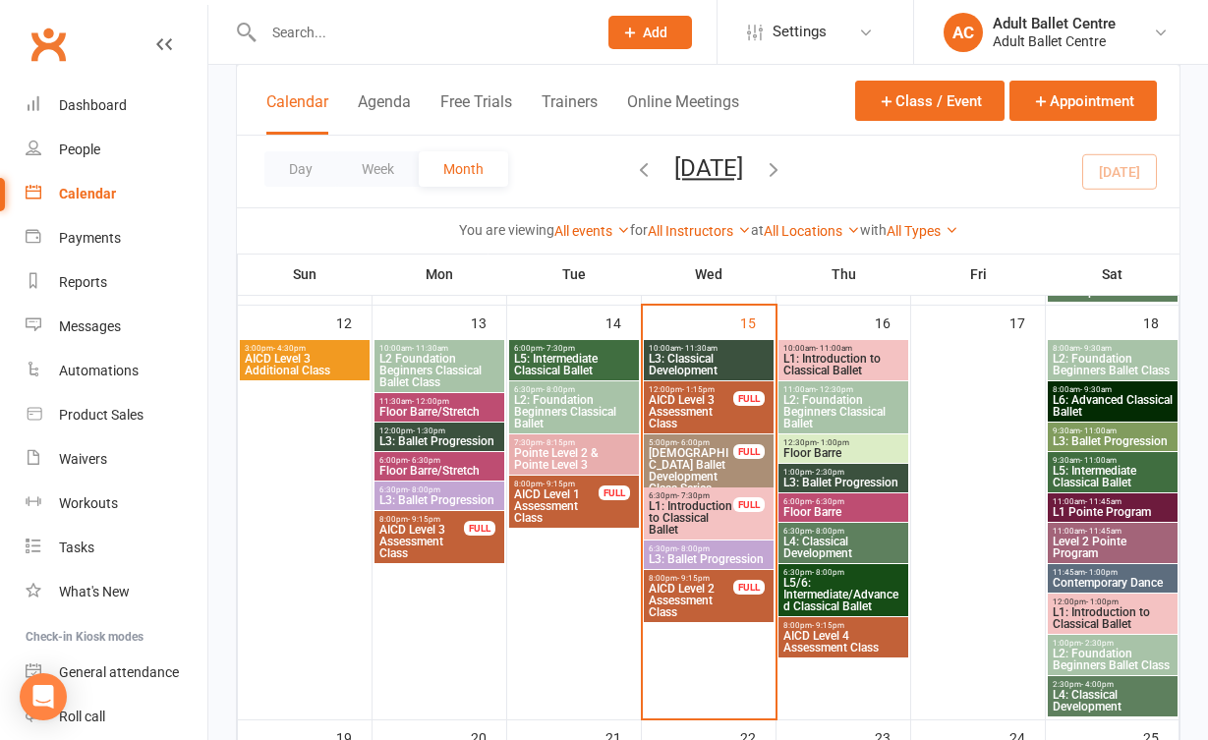
click at [1082, 407] on span "L6: Advanced Classical Ballet" at bounding box center [1113, 406] width 122 height 24
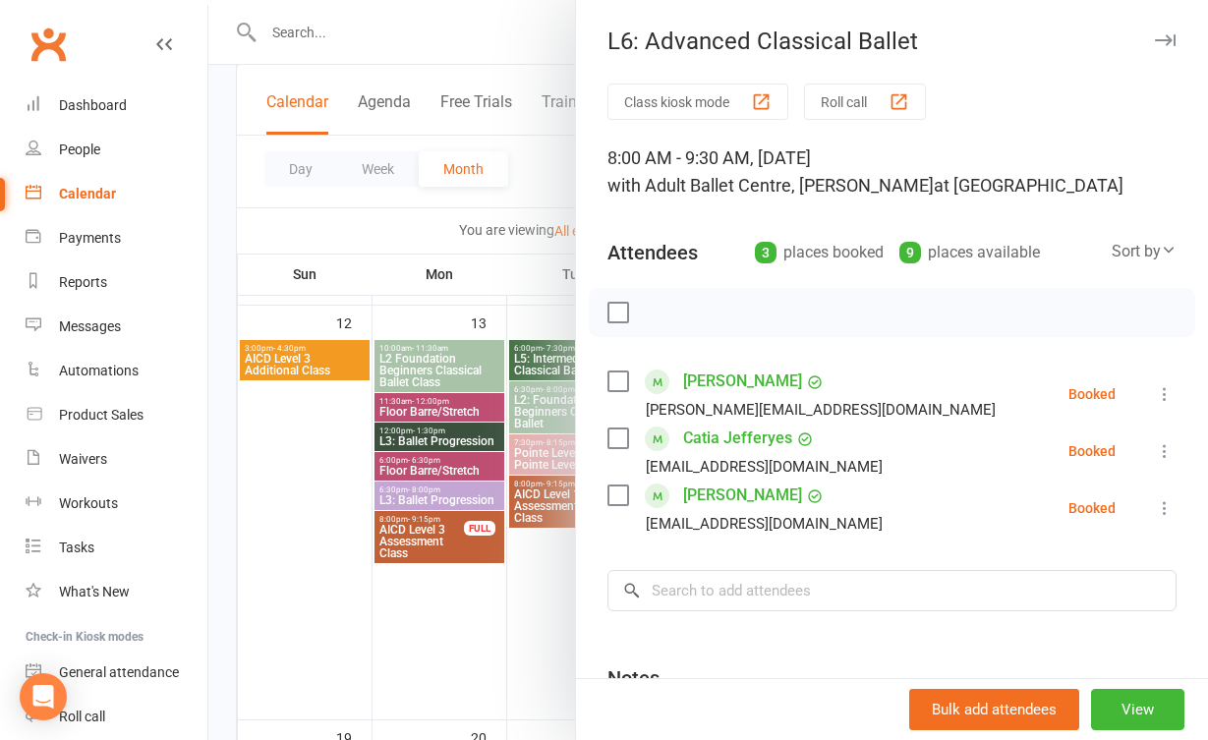
click at [552, 630] on div at bounding box center [708, 370] width 1000 height 740
